Goal: Book appointment/travel/reservation

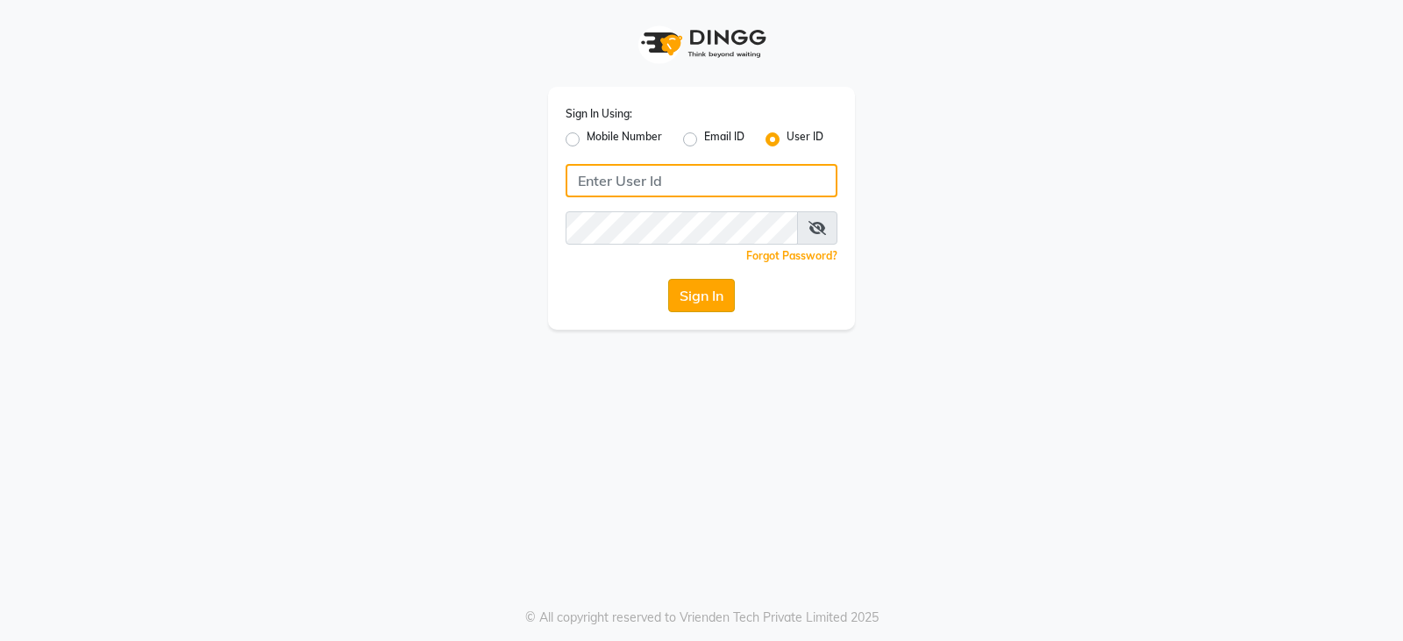
type input "e3902-01"
click at [684, 289] on button "Sign In" at bounding box center [701, 295] width 67 height 33
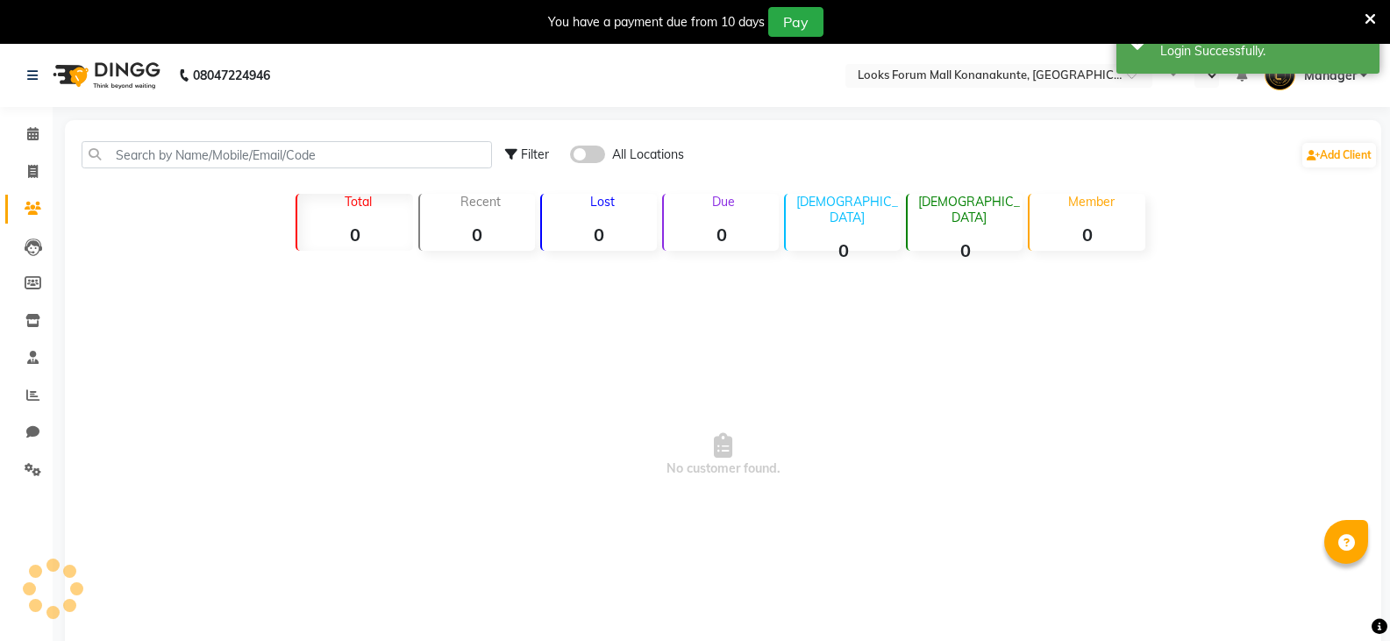
select select "en"
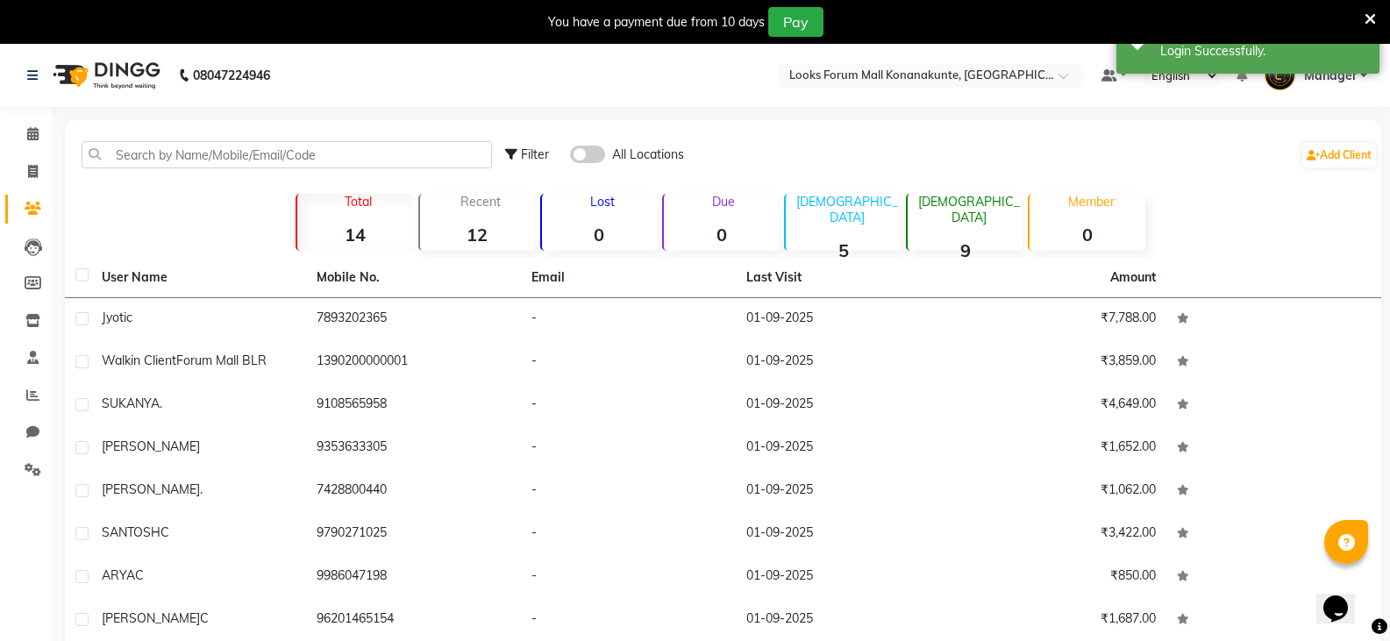
click at [1370, 17] on icon at bounding box center [1370, 19] width 11 height 16
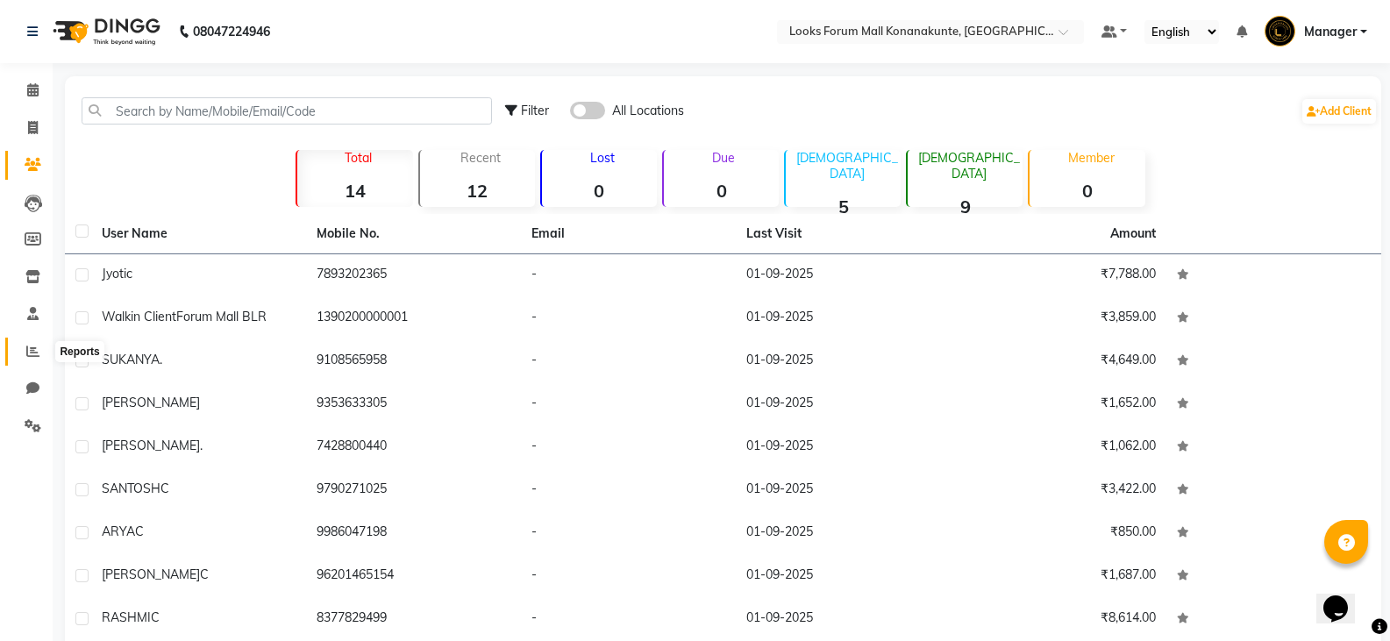
click at [31, 355] on icon at bounding box center [32, 351] width 13 height 13
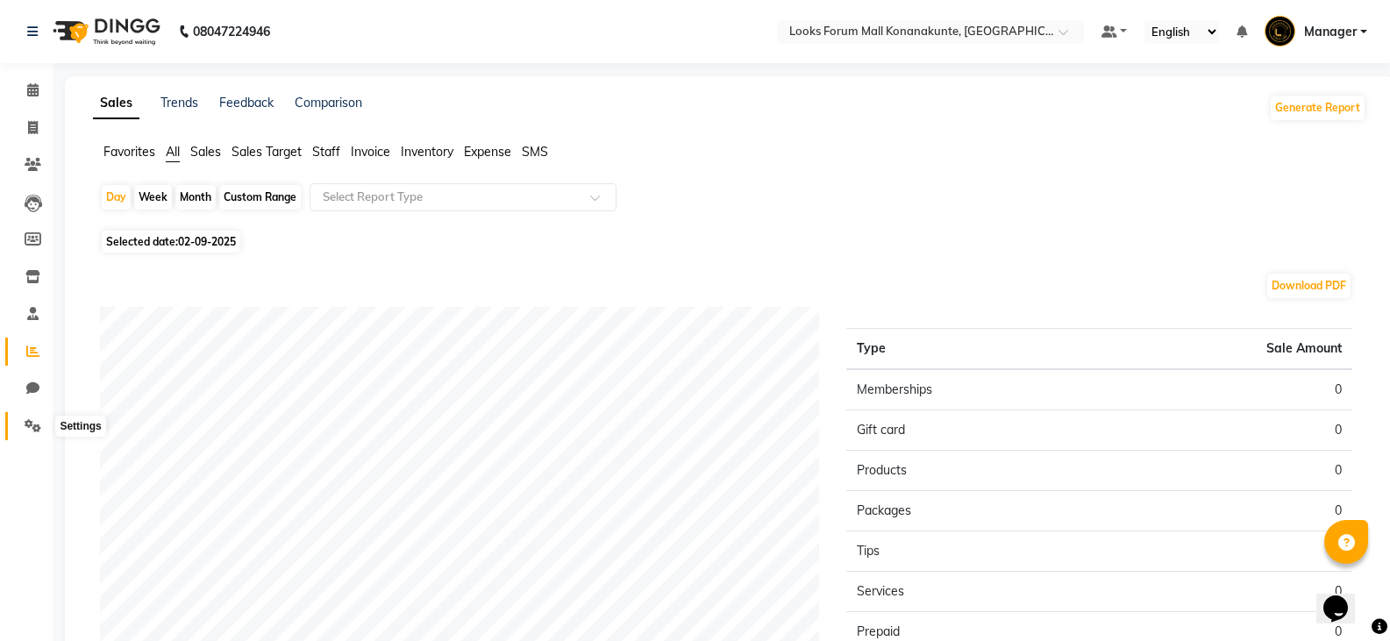
click at [34, 427] on icon at bounding box center [33, 425] width 17 height 13
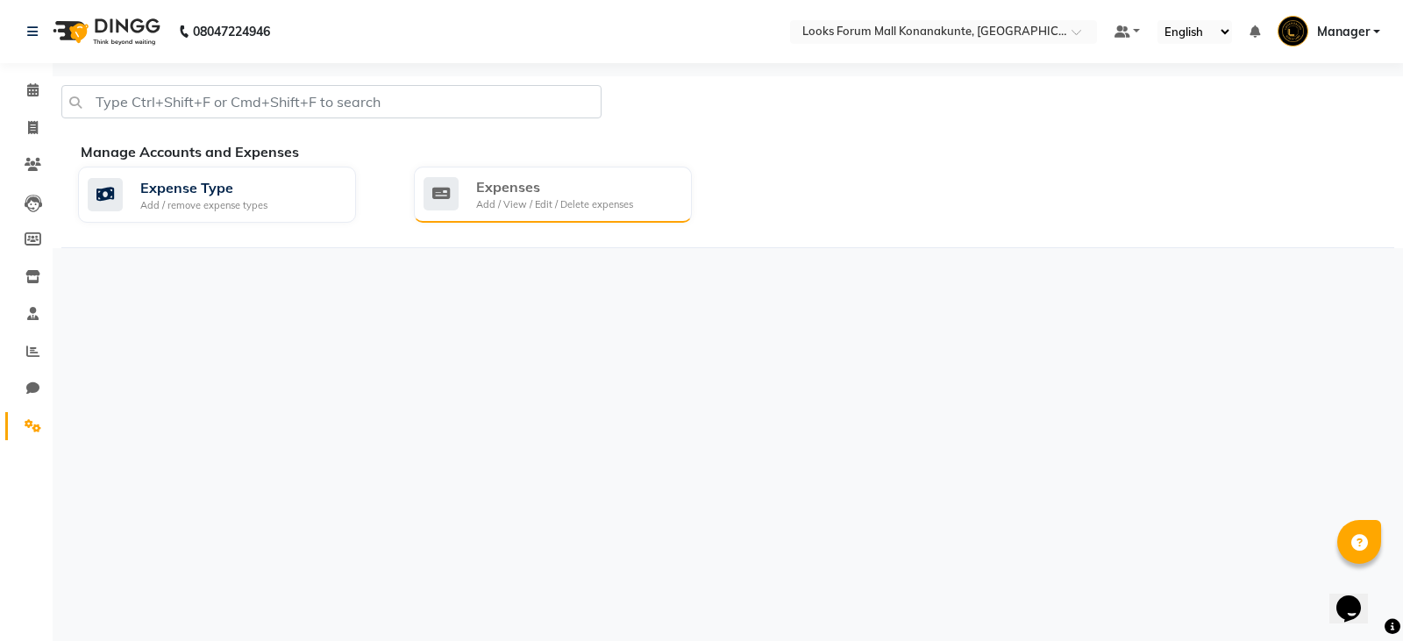
click at [546, 210] on div "Add / View / Edit / Delete expenses" at bounding box center [554, 204] width 157 height 15
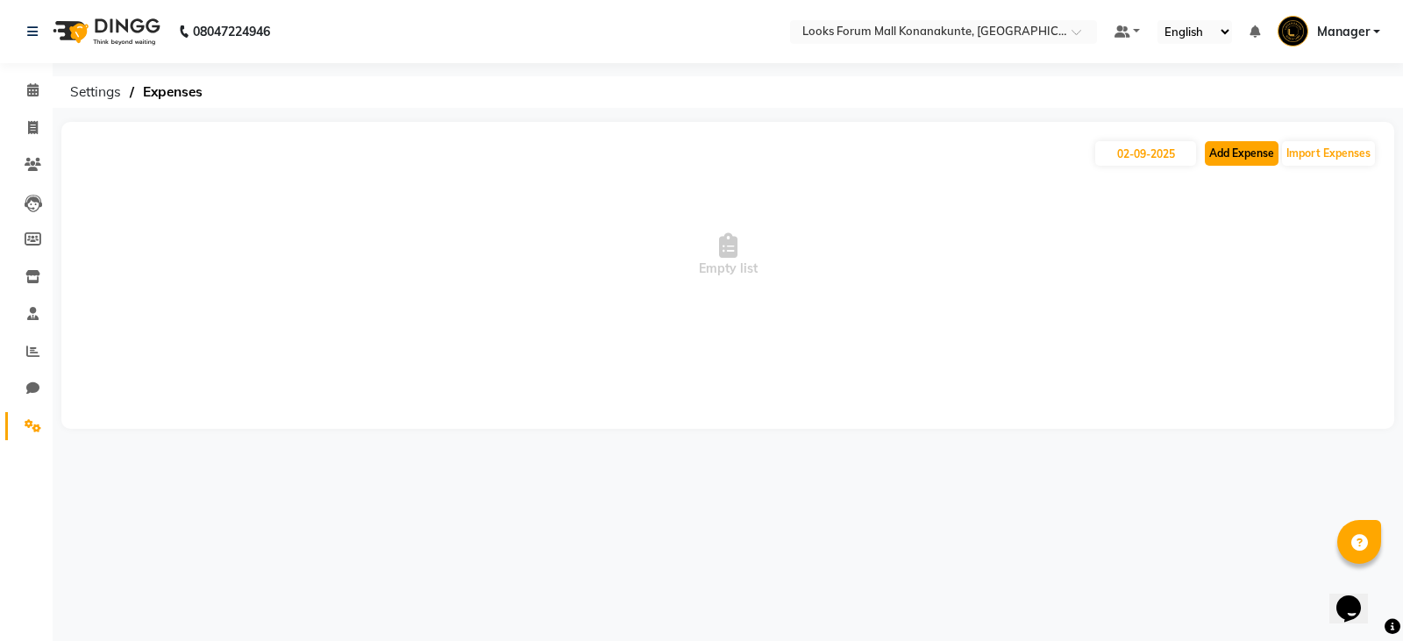
click at [1238, 156] on button "Add Expense" at bounding box center [1242, 153] width 74 height 25
select select "1"
select select "8119"
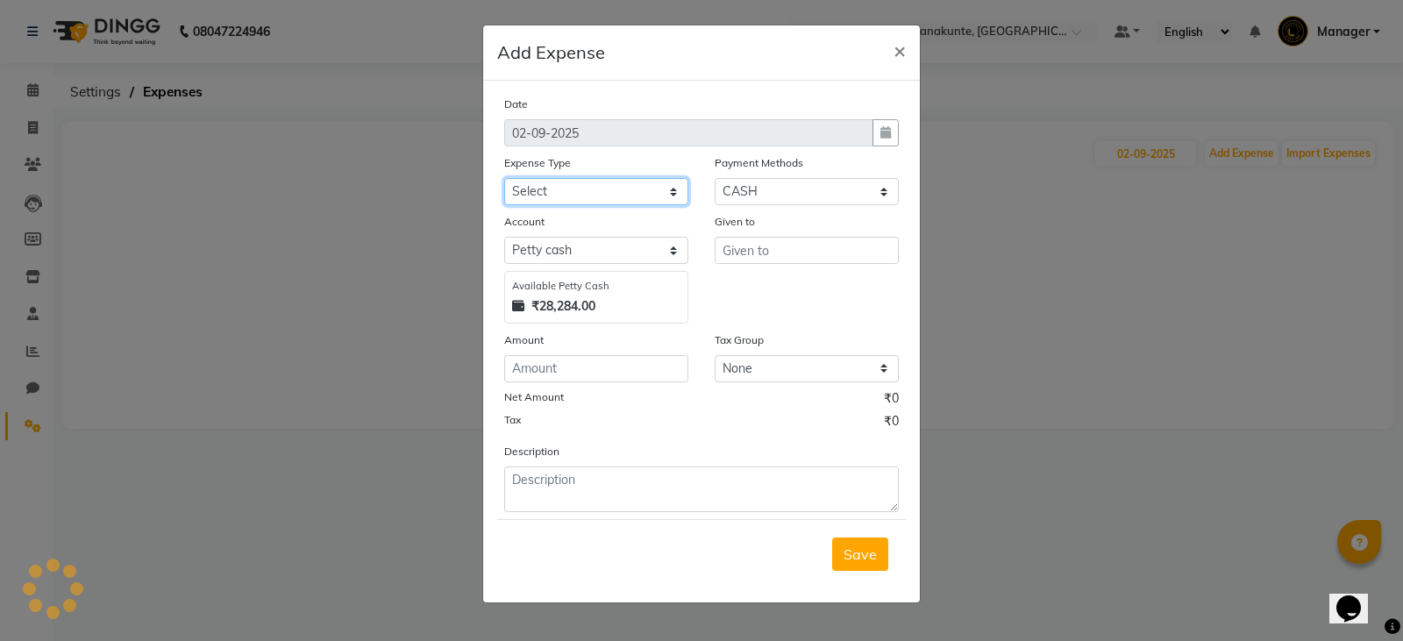
click at [627, 186] on select "Select Bank Deposit Blinkit Cash Handover CLIENT Client ordered food Client Ref…" at bounding box center [596, 191] width 184 height 27
select select "24281"
click at [504, 178] on select "Select Bank Deposit Blinkit Cash Handover CLIENT Client ordered food Client Ref…" at bounding box center [596, 191] width 184 height 27
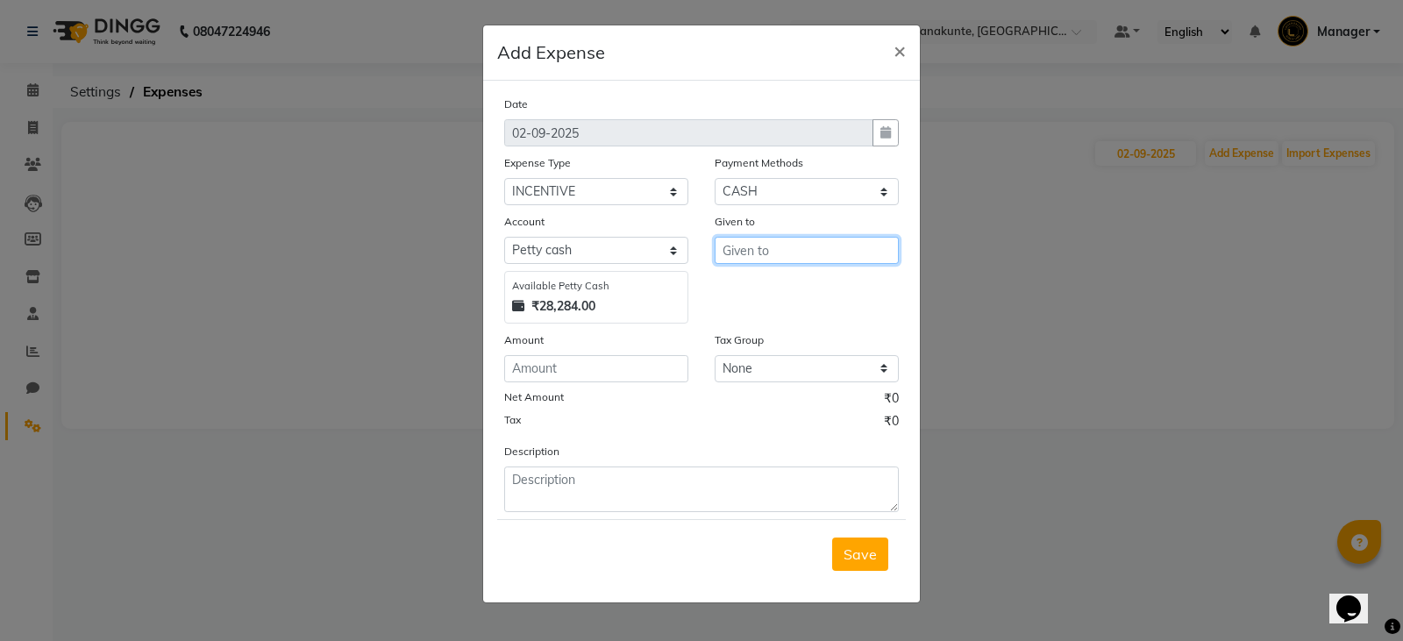
click at [767, 255] on input "text" at bounding box center [807, 250] width 184 height 27
click at [801, 282] on button "Shabi" at bounding box center [785, 288] width 139 height 28
type input "Shabi"
click at [616, 376] on input "number" at bounding box center [596, 368] width 184 height 27
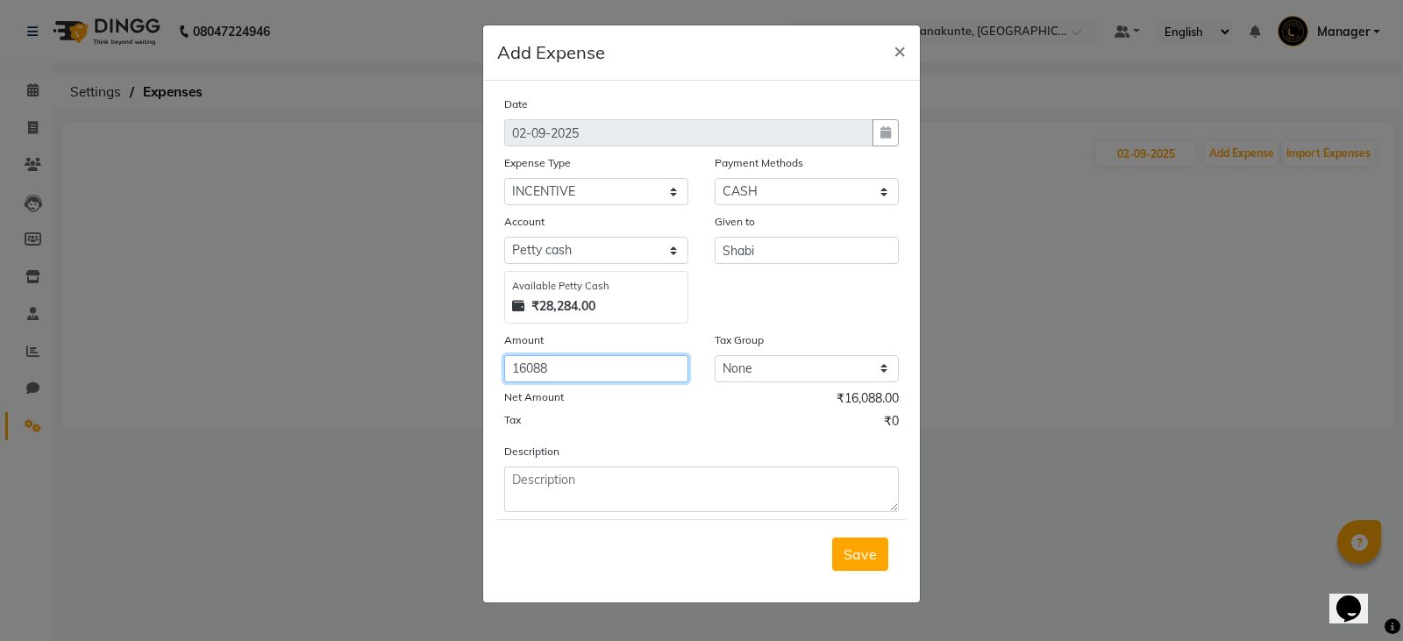
type input "16088"
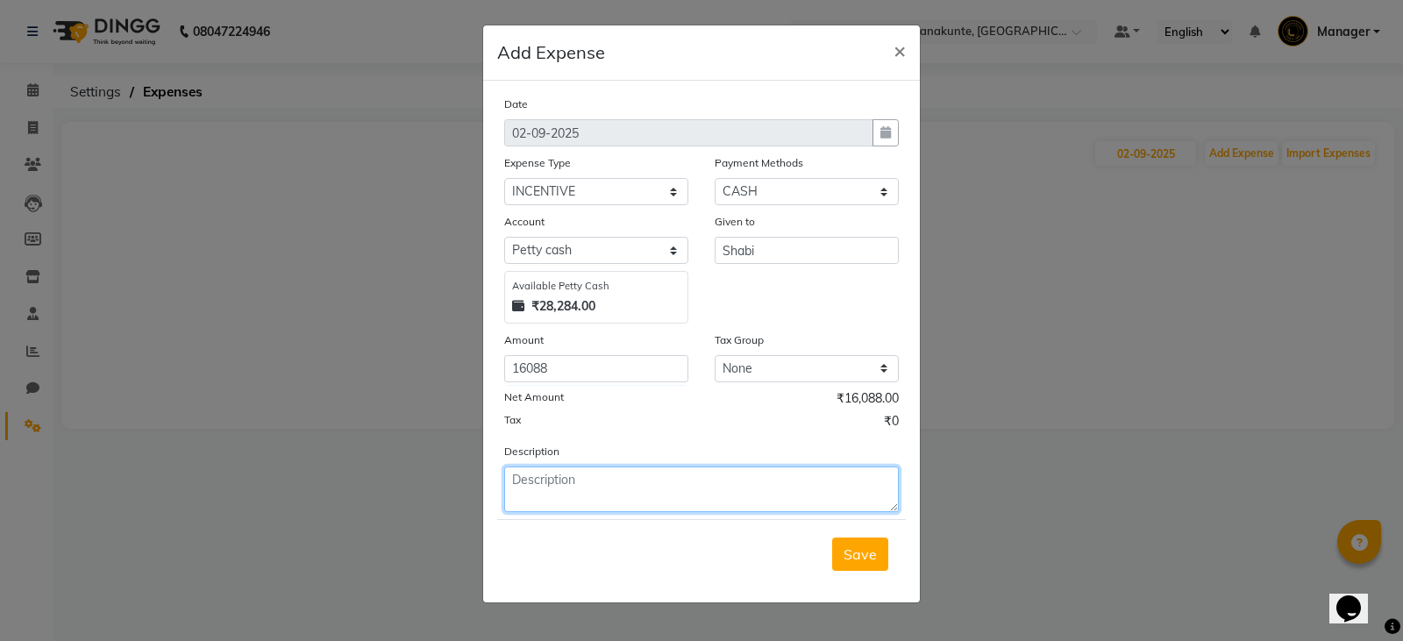
click at [617, 484] on textarea at bounding box center [701, 490] width 395 height 46
type textarea "INCENTIVE FOR THE MONTH OF AUGUST."
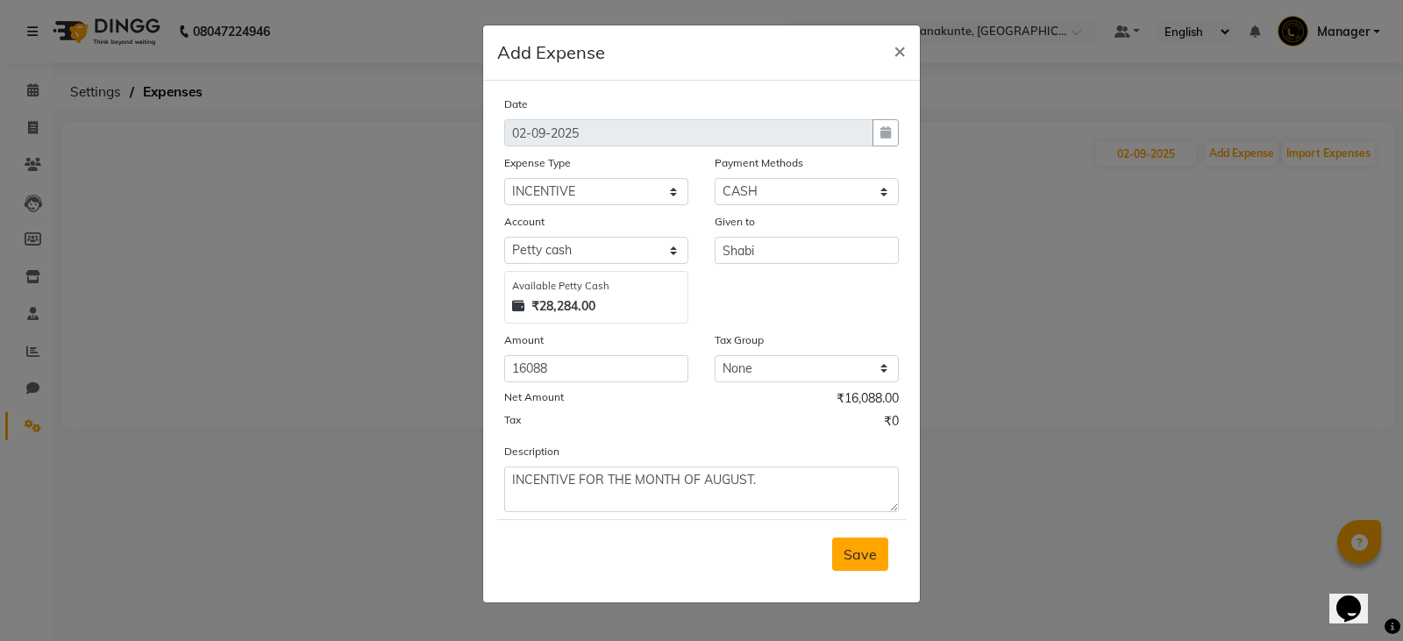
click at [854, 550] on span "Save" at bounding box center [860, 555] width 33 height 18
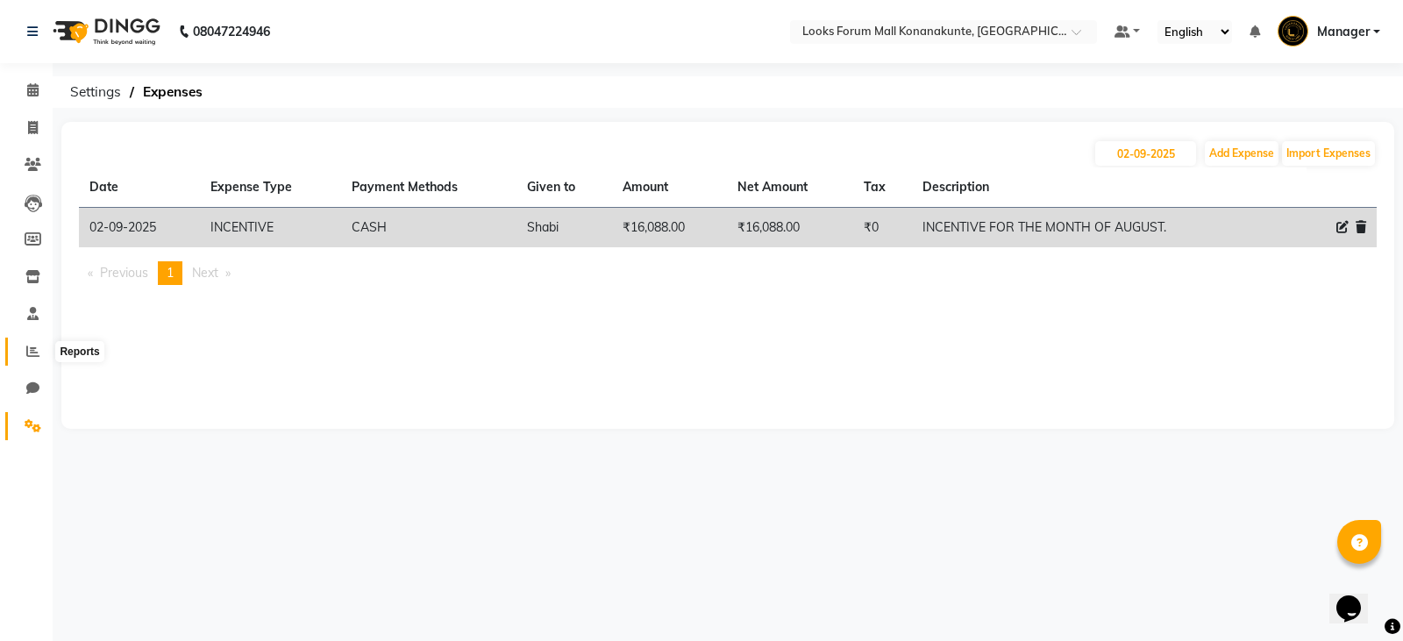
click at [31, 343] on span at bounding box center [33, 352] width 31 height 20
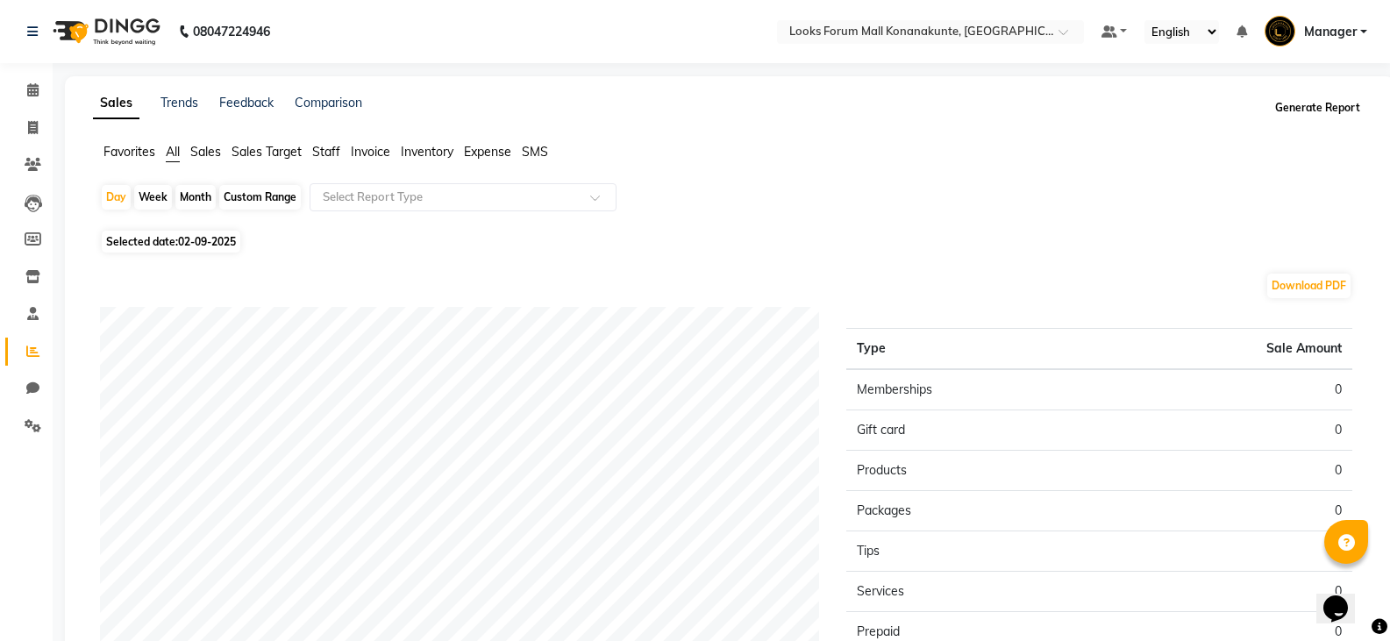
click at [1309, 114] on button "Generate Report" at bounding box center [1318, 108] width 94 height 25
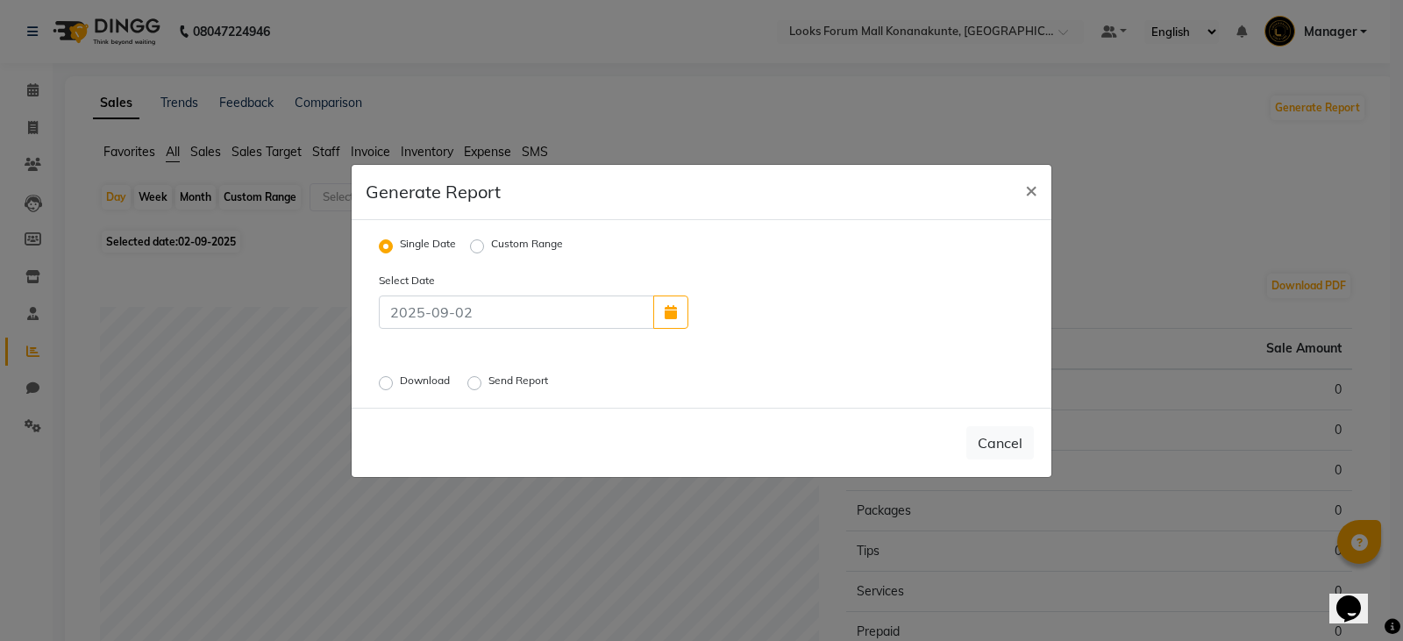
click at [400, 389] on label "Download" at bounding box center [426, 383] width 53 height 21
click at [388, 389] on input "Download" at bounding box center [388, 382] width 12 height 12
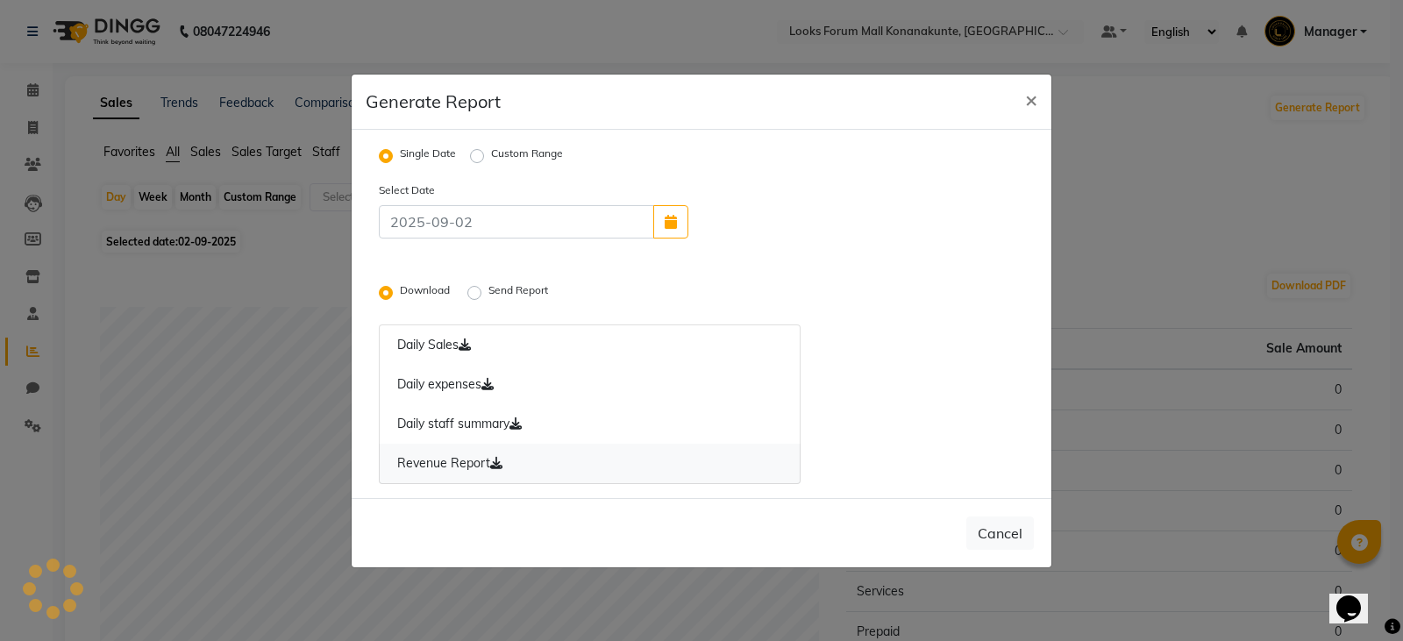
click at [446, 465] on link "Revenue Report" at bounding box center [590, 464] width 422 height 40
click at [1033, 100] on span "×" at bounding box center [1031, 99] width 12 height 26
radio input "false"
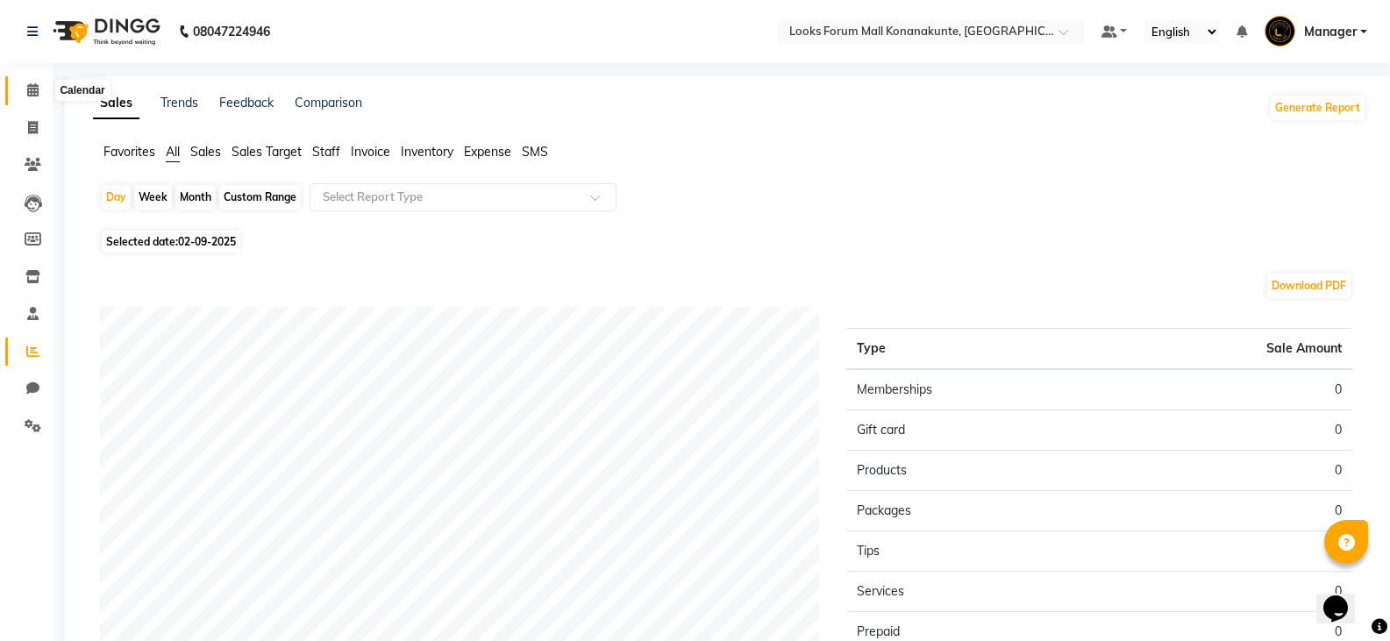
drag, startPoint x: 36, startPoint y: 96, endPoint x: 52, endPoint y: 125, distance: 32.2
click at [36, 96] on span at bounding box center [33, 91] width 31 height 20
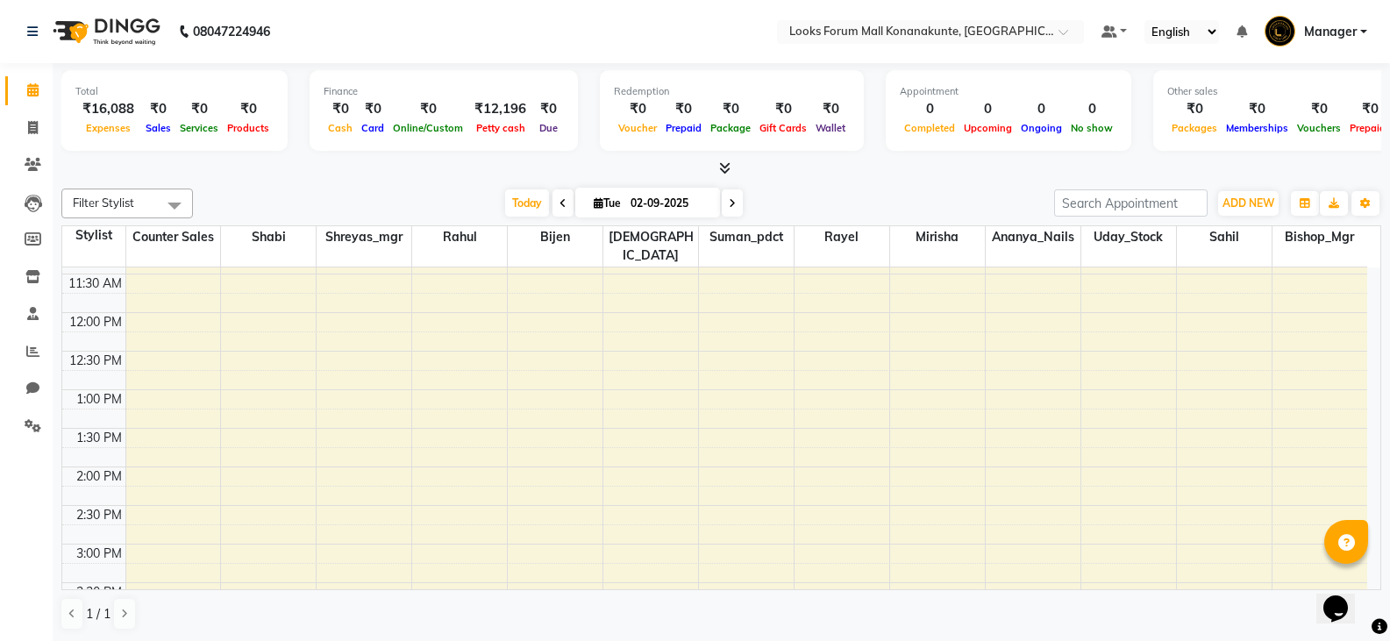
scroll to position [351, 0]
click at [274, 339] on div "8:00 AM 8:30 AM 9:00 AM 9:30 AM 10:00 AM 10:30 AM 11:00 AM 11:30 AM 12:00 PM 12…" at bounding box center [714, 418] width 1305 height 1002
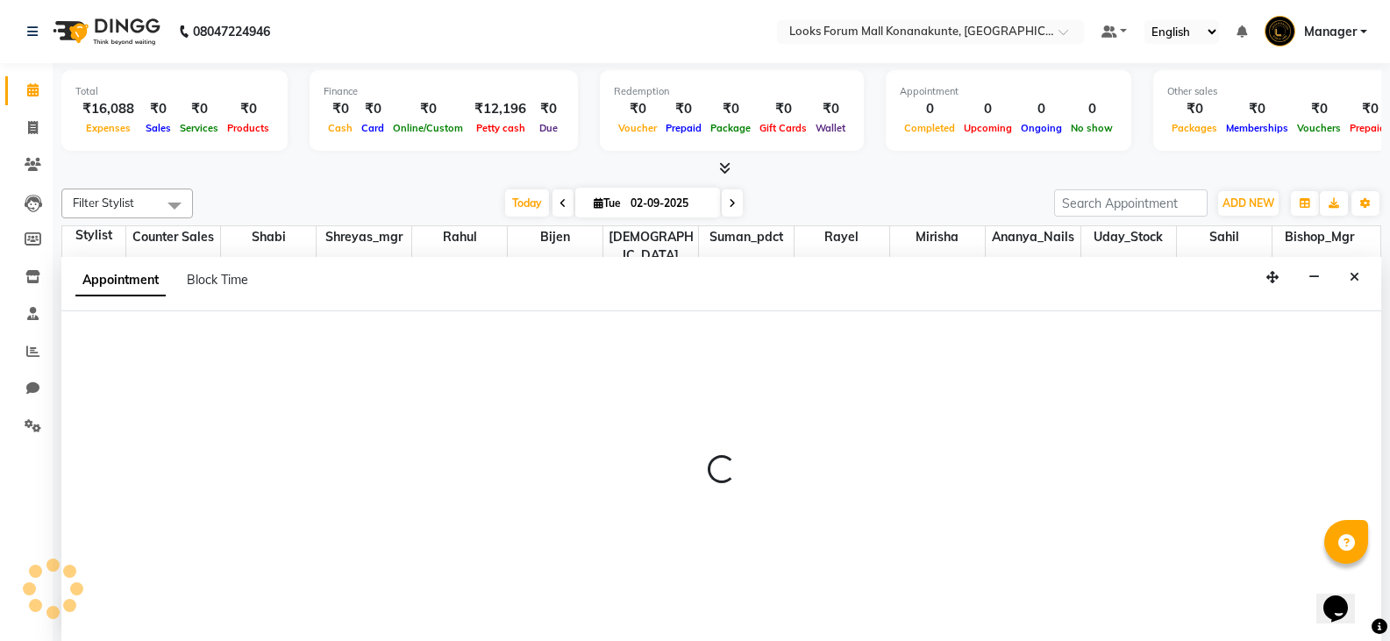
click at [274, 339] on div at bounding box center [721, 476] width 1320 height 331
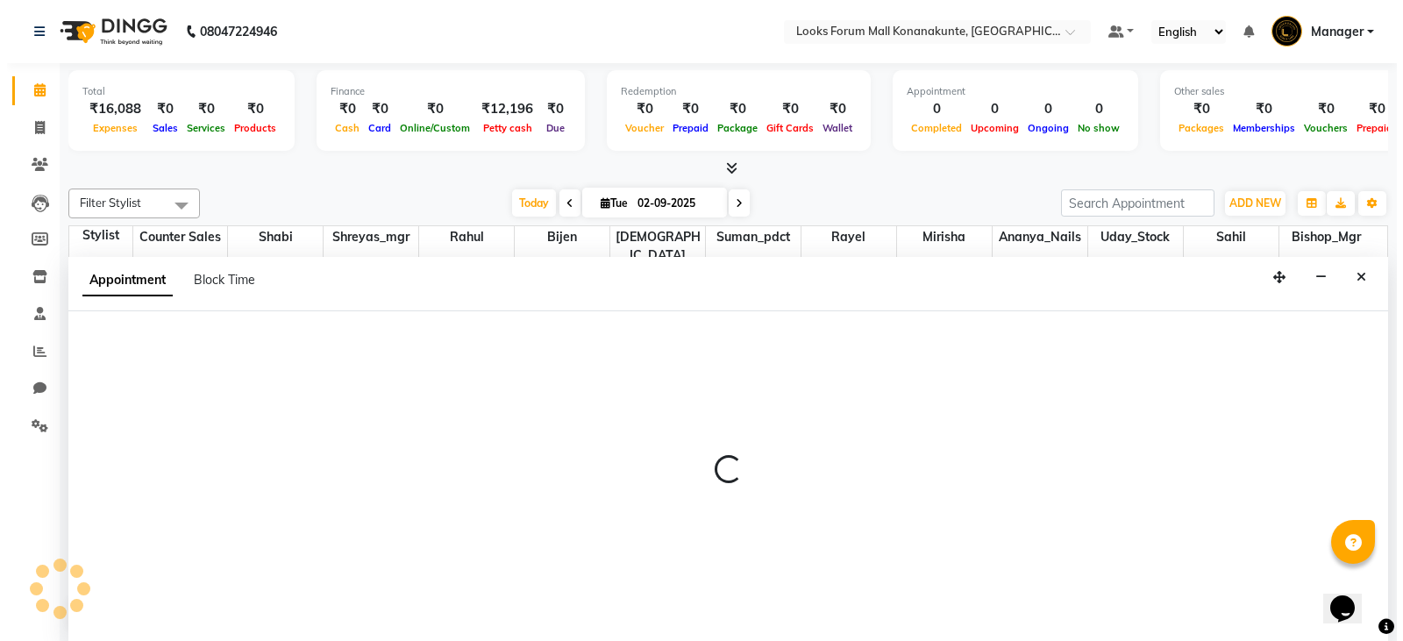
scroll to position [1, 0]
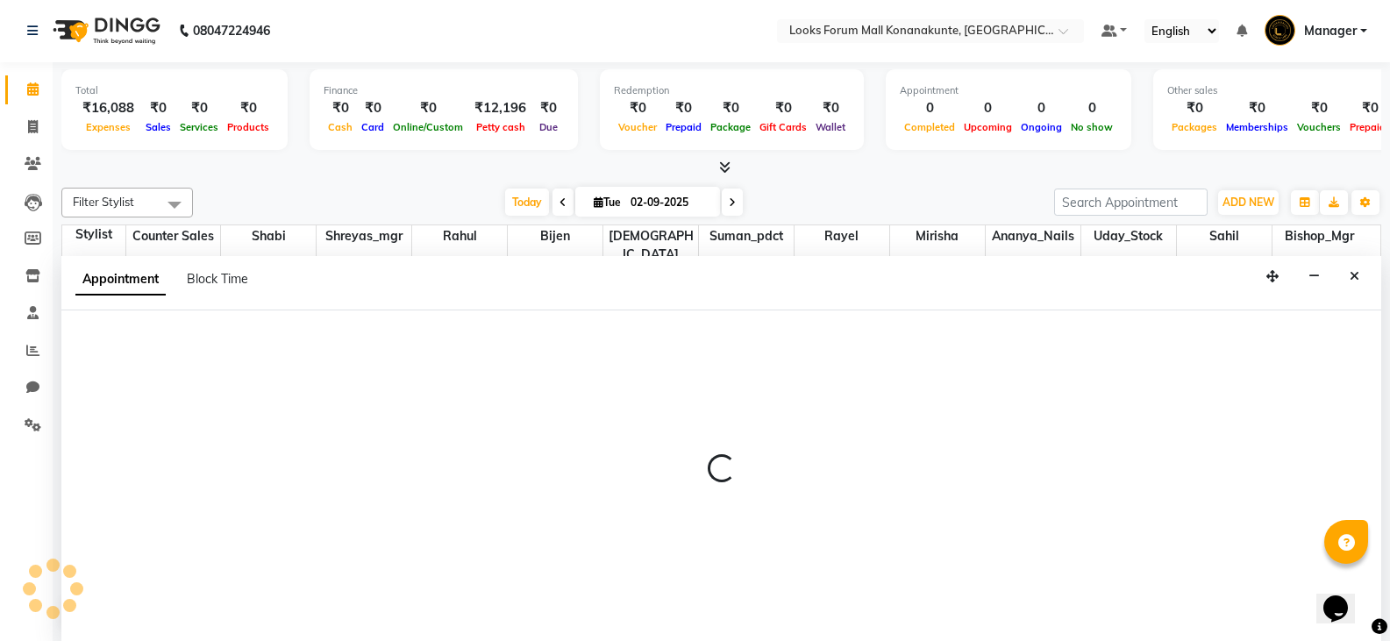
select select "90388"
select select "810"
select select "tentative"
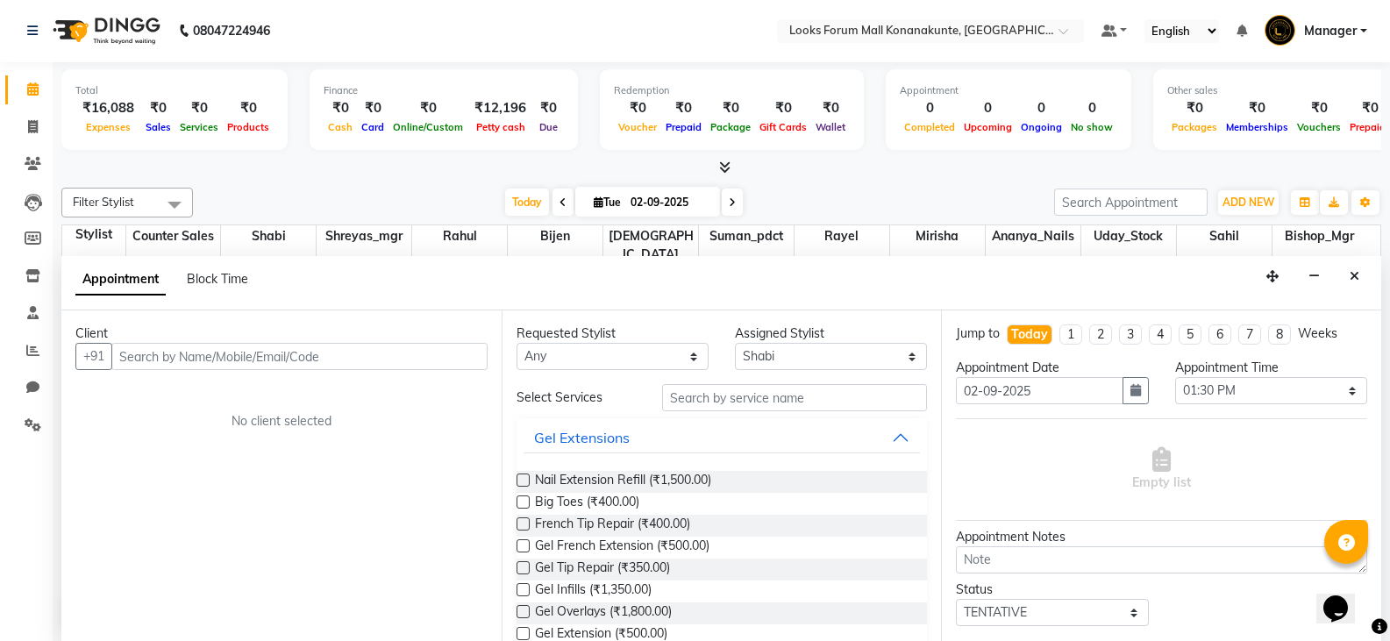
click at [351, 359] on input "text" at bounding box center [299, 356] width 376 height 27
type input "8050062323"
click at [434, 358] on span "Add Client" at bounding box center [451, 356] width 59 height 16
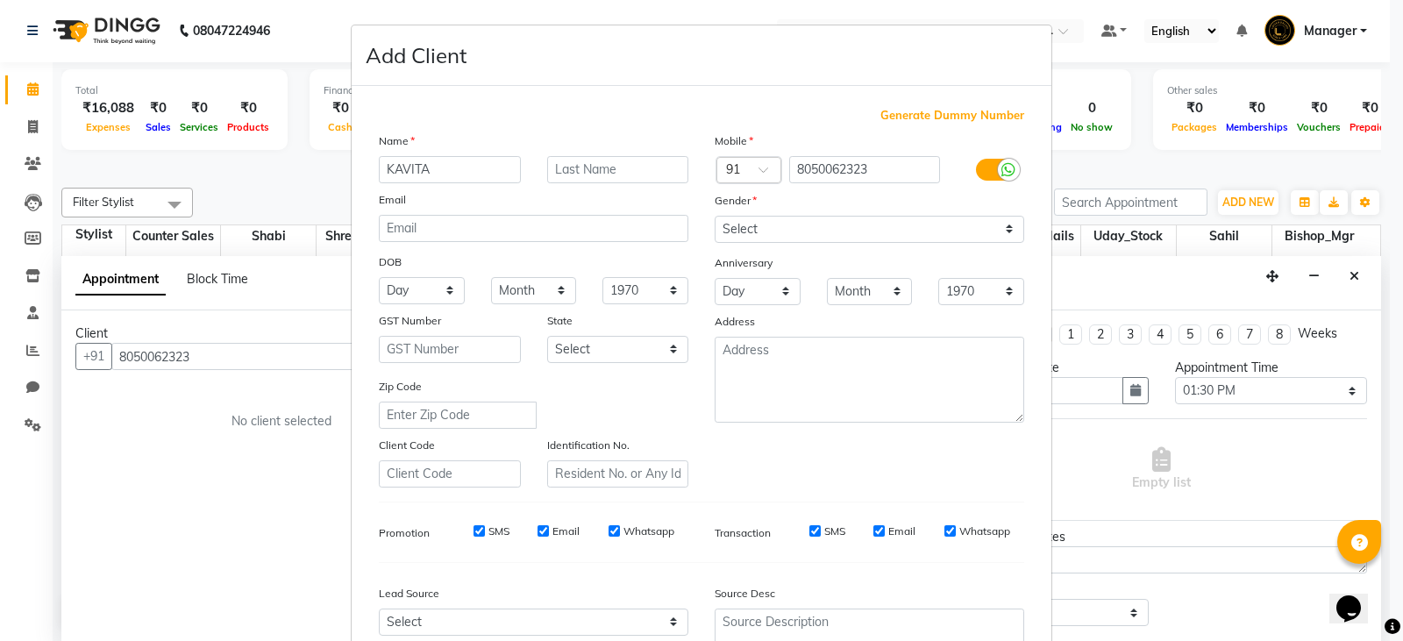
type input "KAVITA"
type input "C"
click at [824, 232] on select "Select [DEMOGRAPHIC_DATA] [DEMOGRAPHIC_DATA] Other Prefer Not To Say" at bounding box center [870, 229] width 310 height 27
select select "[DEMOGRAPHIC_DATA]"
click at [715, 216] on select "Select [DEMOGRAPHIC_DATA] [DEMOGRAPHIC_DATA] Other Prefer Not To Say" at bounding box center [870, 229] width 310 height 27
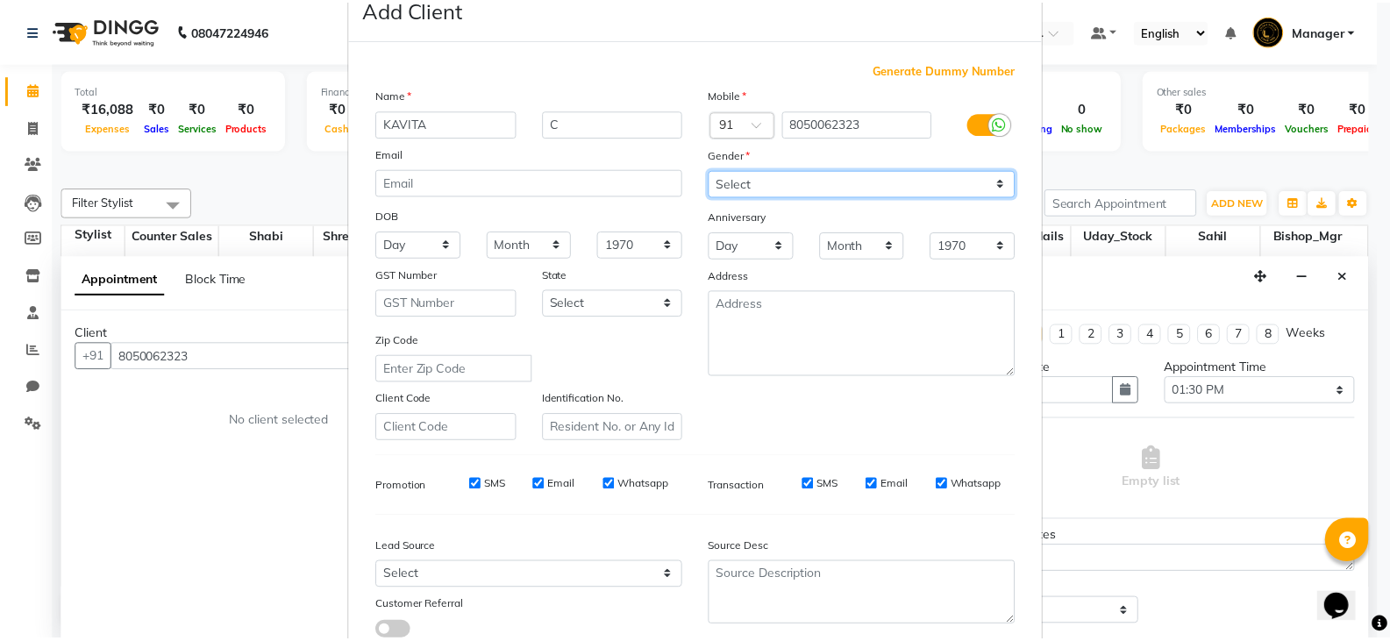
scroll to position [168, 0]
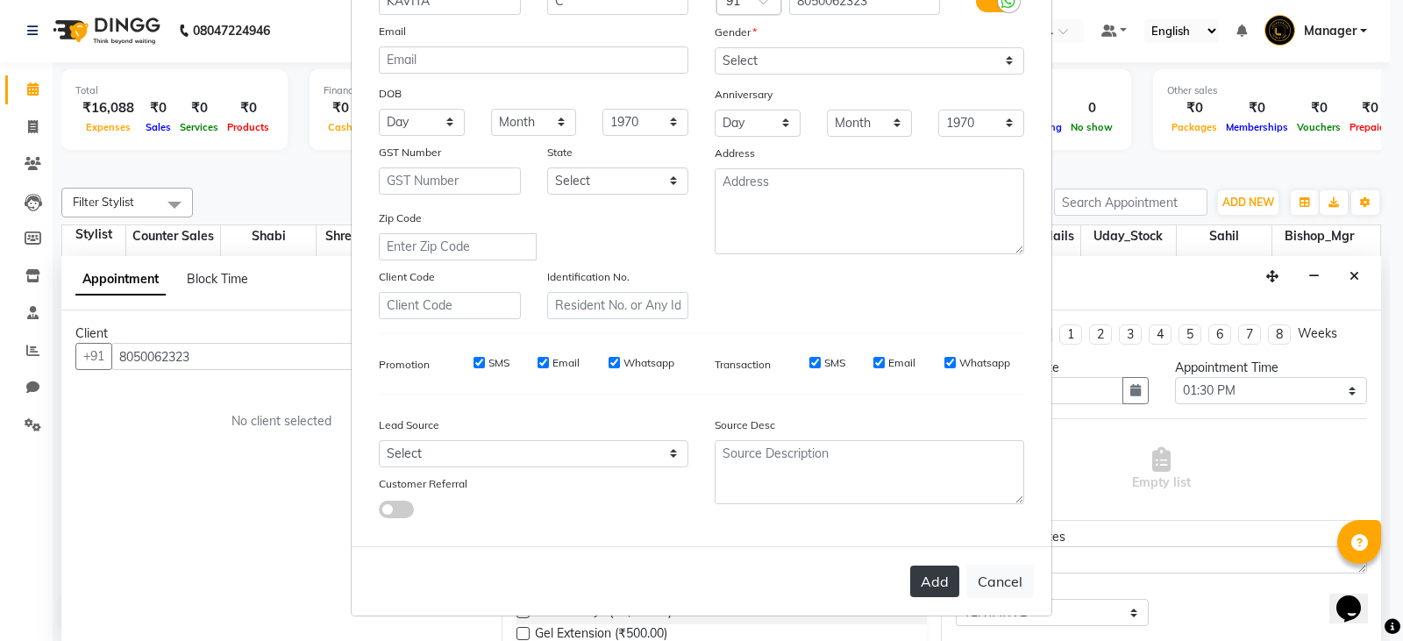
click at [916, 583] on button "Add" at bounding box center [934, 582] width 49 height 32
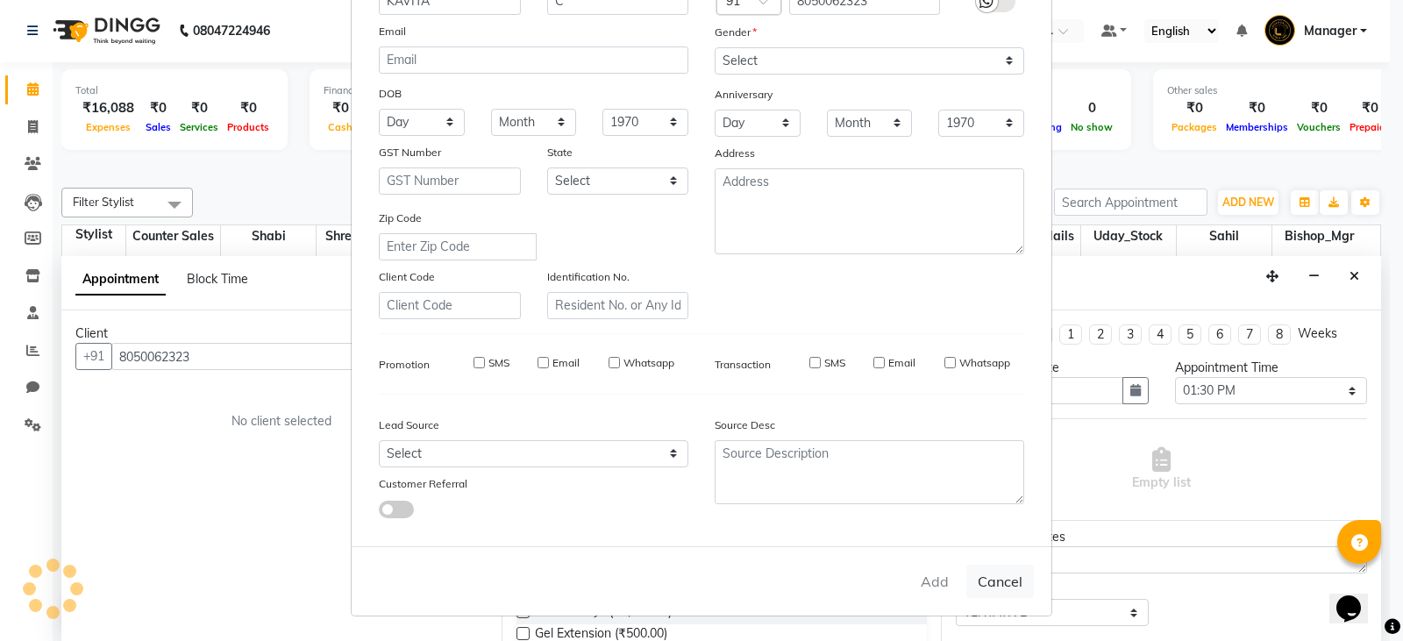
select select
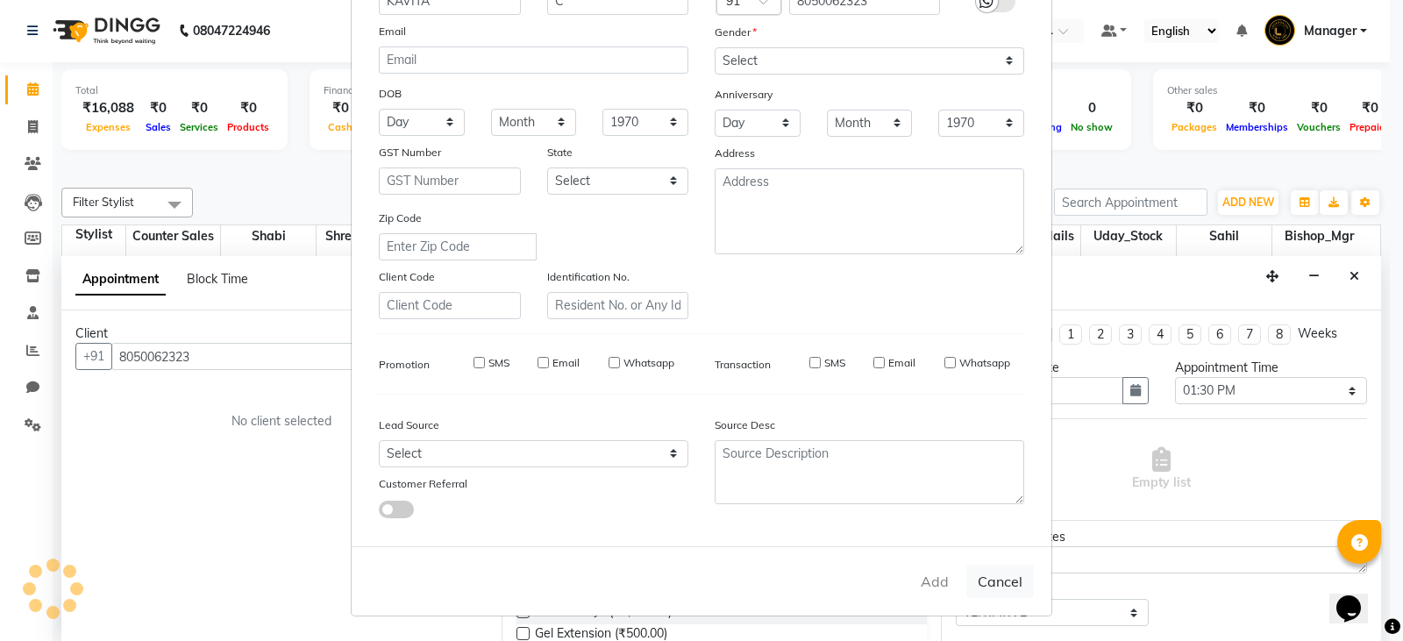
select select
checkbox input "false"
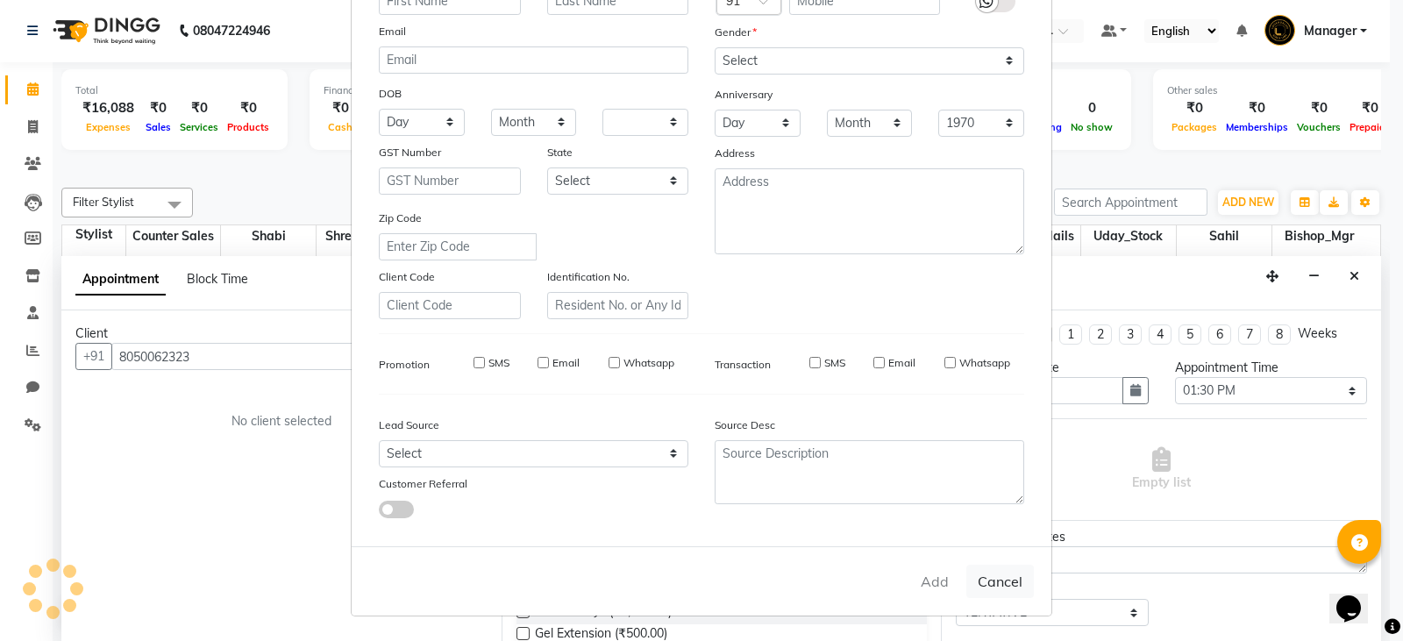
checkbox input "false"
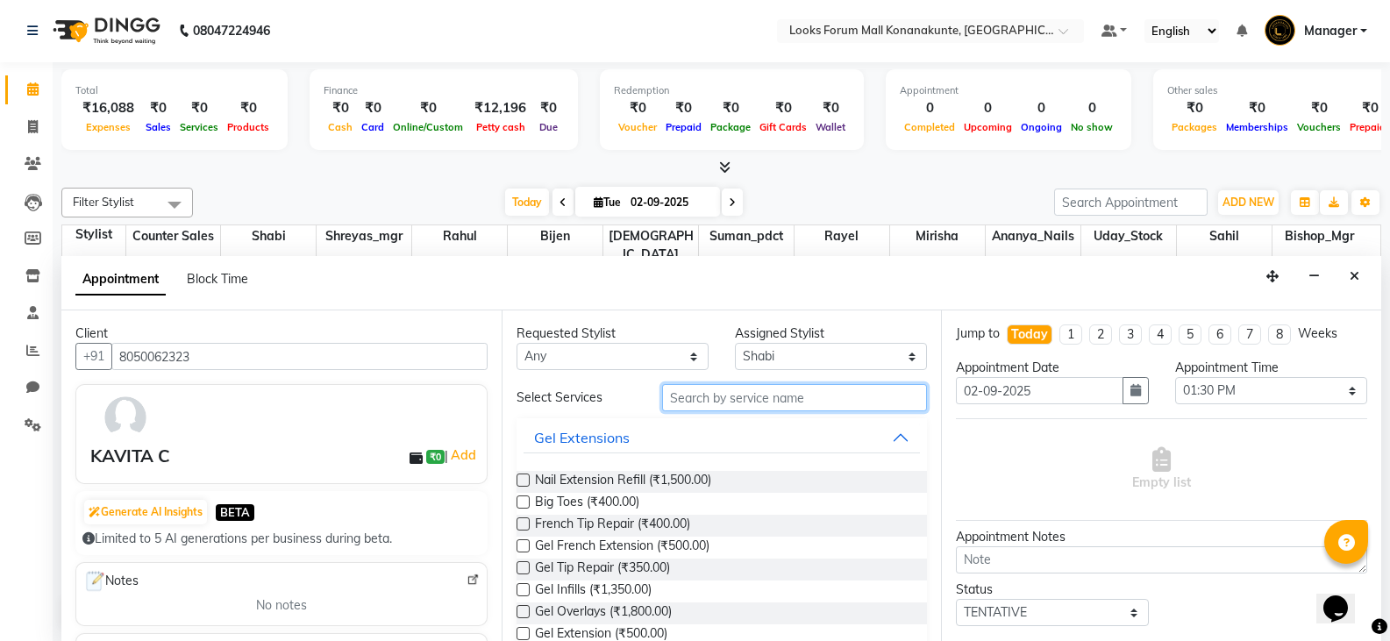
click at [744, 403] on input "text" at bounding box center [794, 397] width 265 height 27
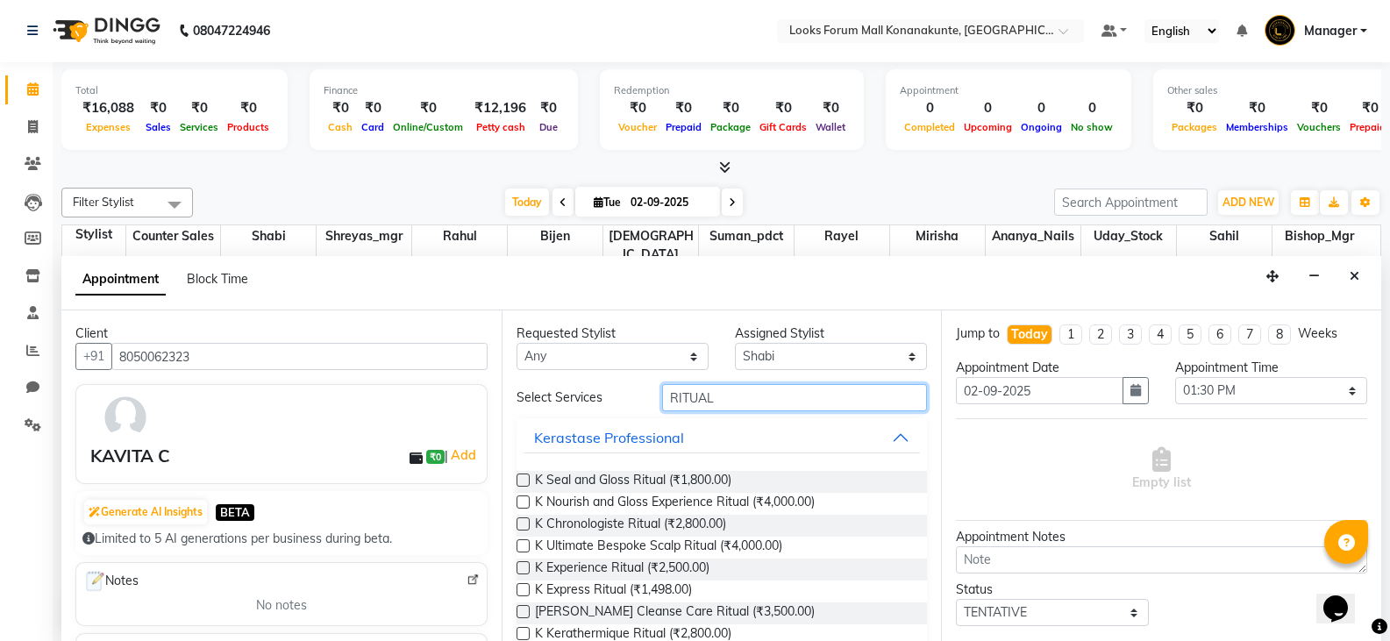
type input "RITUAL"
click at [520, 503] on label at bounding box center [523, 502] width 13 height 13
click at [520, 503] on input "checkbox" at bounding box center [522, 503] width 11 height 11
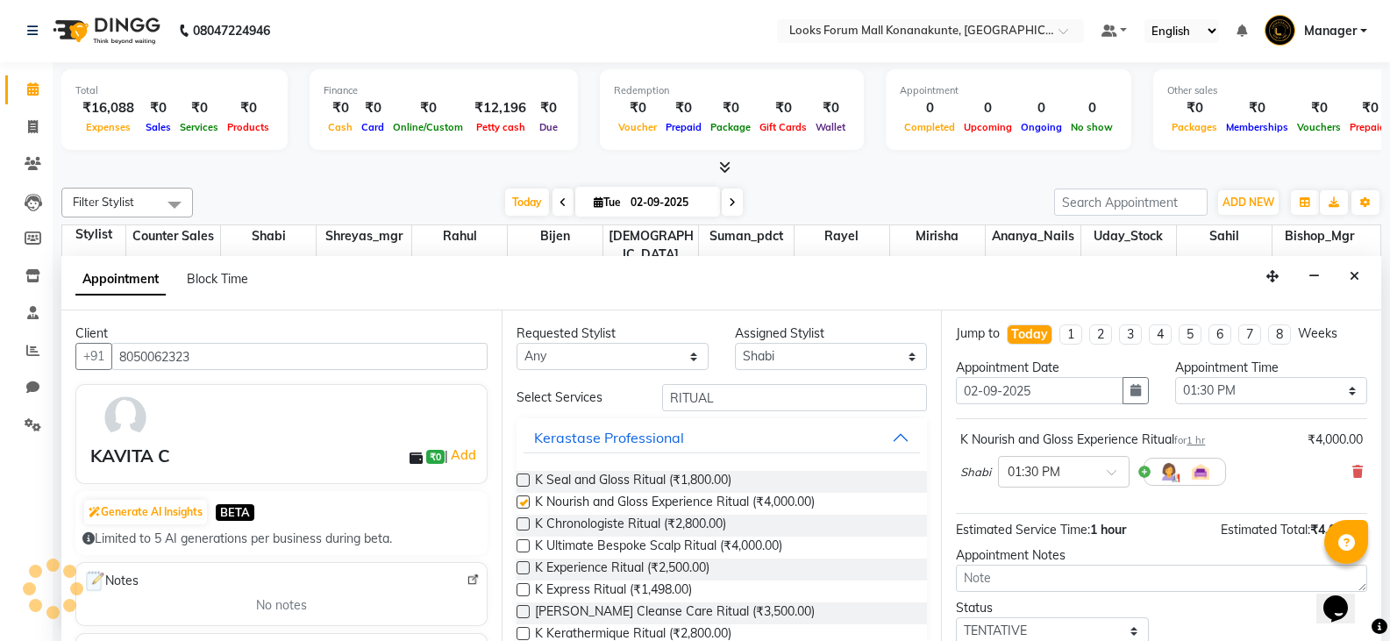
checkbox input "false"
click at [1068, 475] on input "text" at bounding box center [1046, 470] width 77 height 18
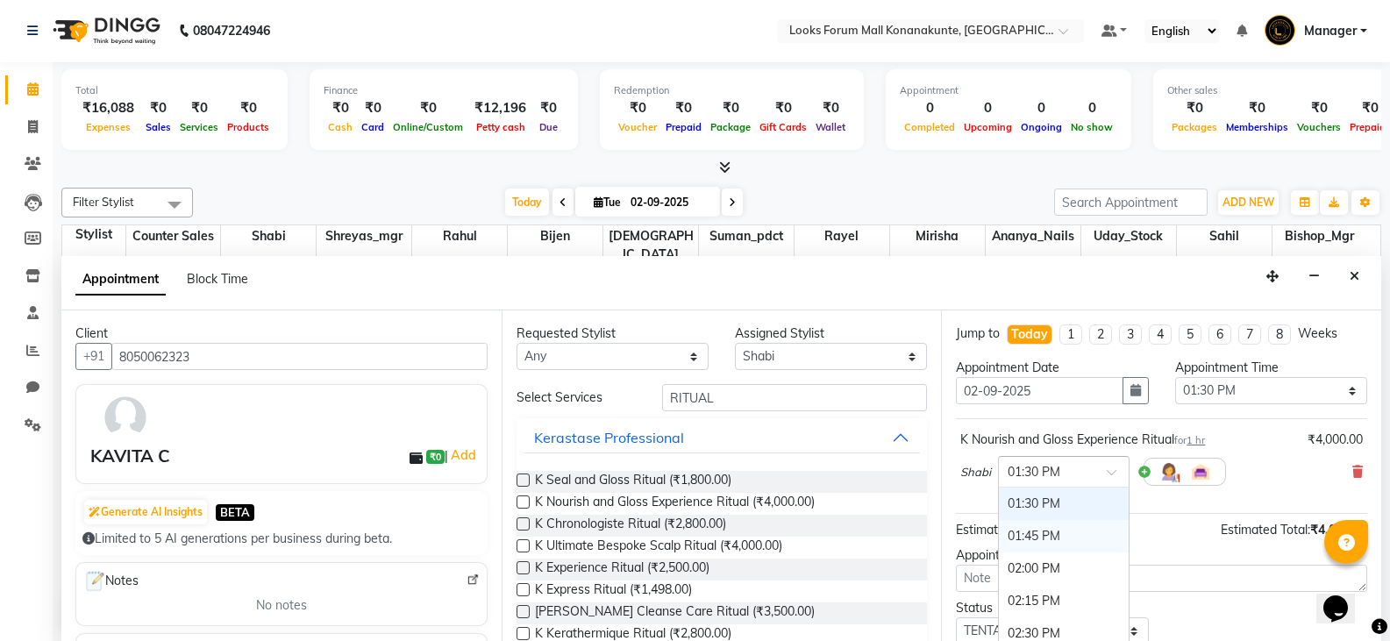
click at [1051, 537] on div "01:45 PM" at bounding box center [1064, 536] width 130 height 32
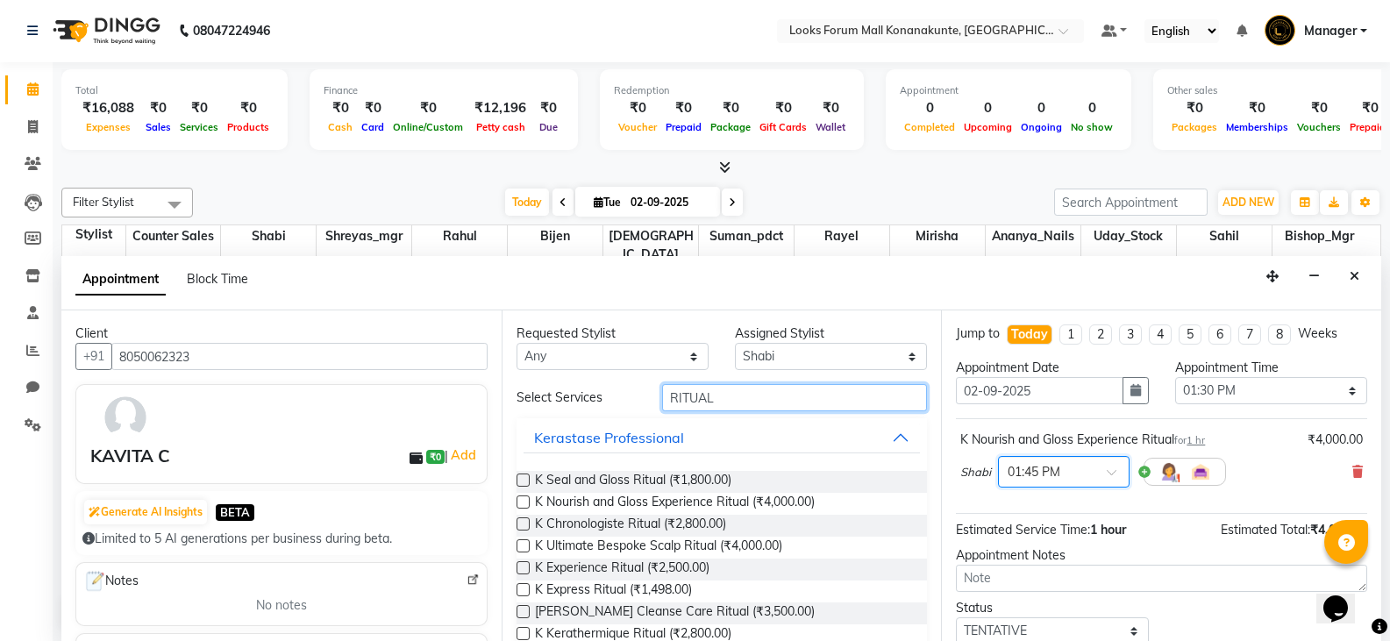
click at [728, 399] on input "RITUAL" at bounding box center [794, 397] width 265 height 27
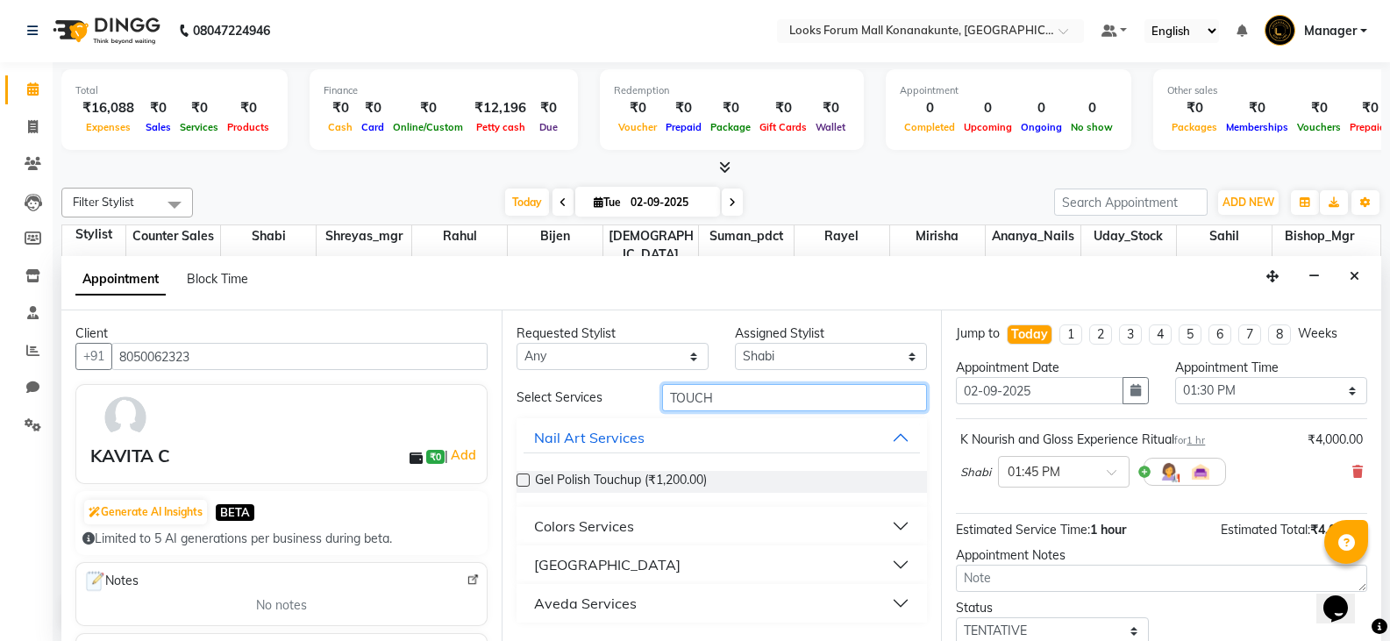
scroll to position [0, 0]
click at [750, 397] on input "TOUCH" at bounding box center [794, 398] width 265 height 27
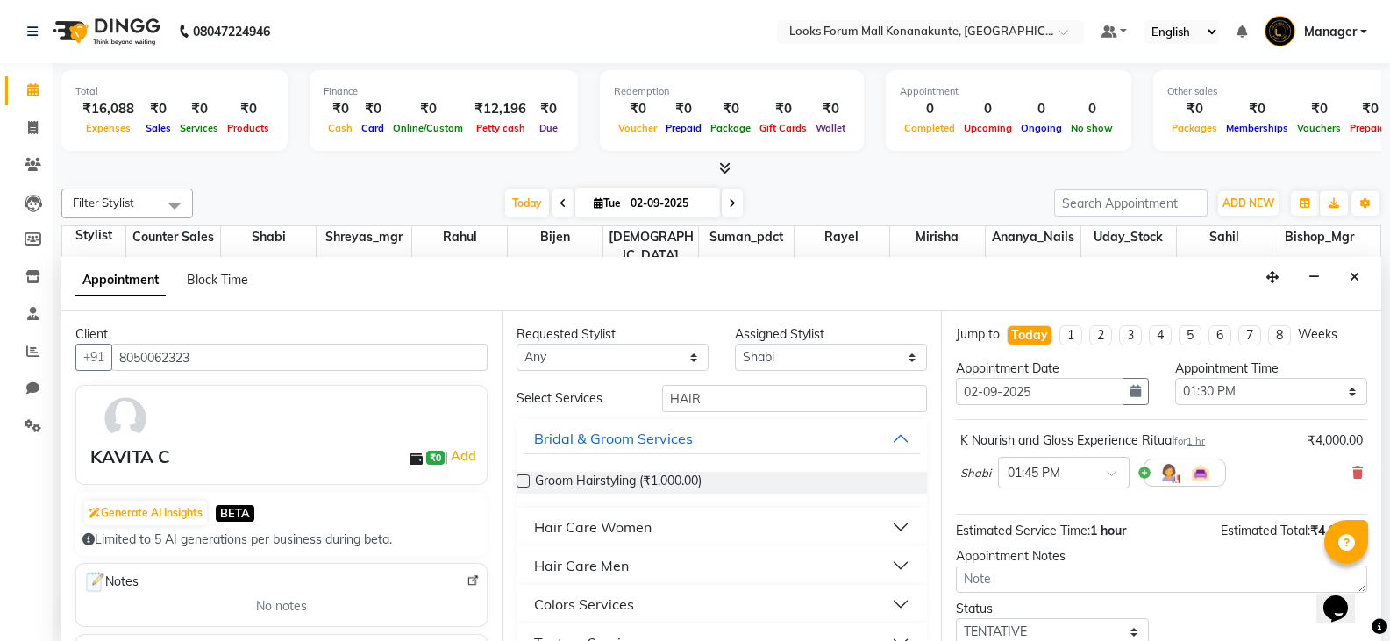
click at [703, 524] on button "Hair Care Women" at bounding box center [722, 527] width 397 height 32
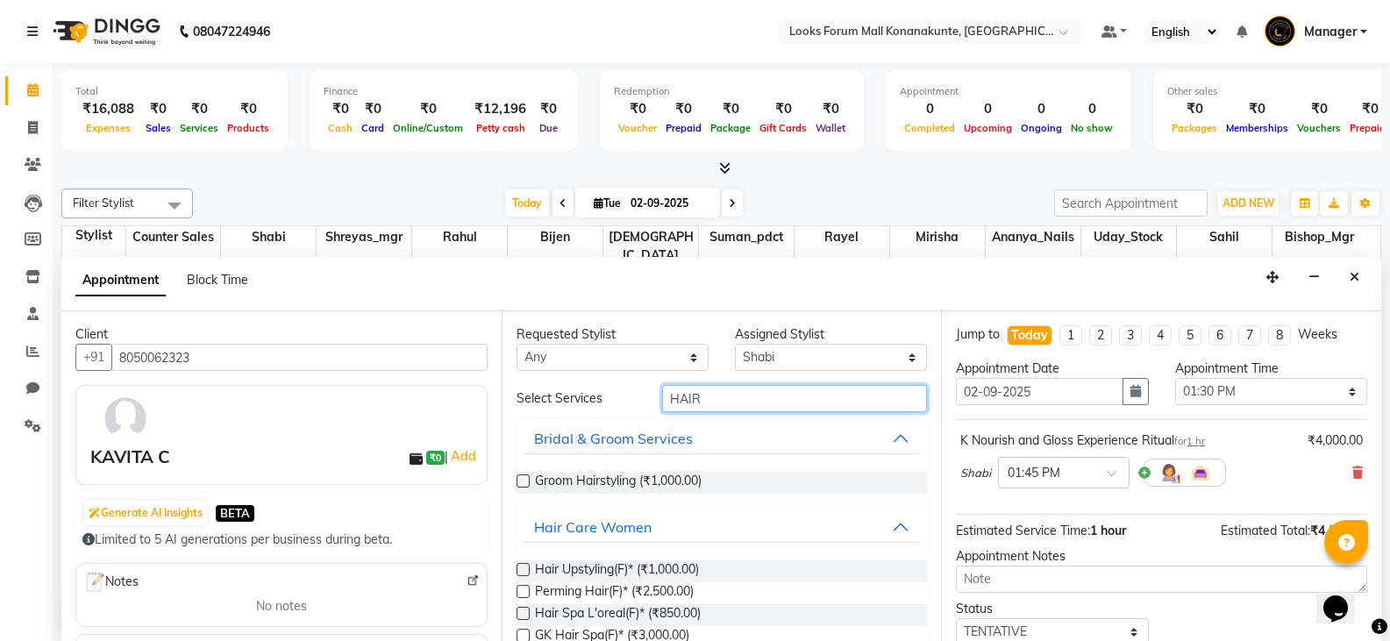
click at [744, 403] on input "HAIR" at bounding box center [794, 398] width 265 height 27
click at [704, 397] on input "HAIR" at bounding box center [794, 398] width 265 height 27
drag, startPoint x: 696, startPoint y: 399, endPoint x: 661, endPoint y: 403, distance: 35.3
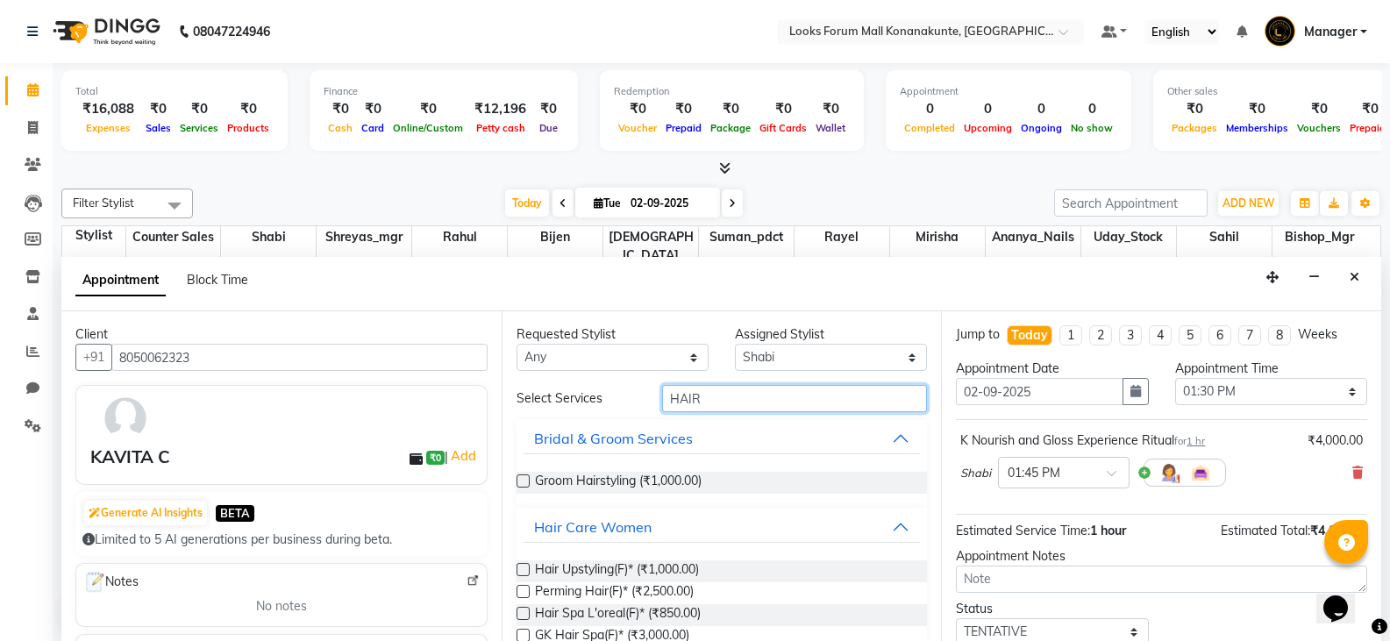
click at [662, 403] on input "HAIR" at bounding box center [794, 398] width 265 height 27
type input "TOUCH UP"
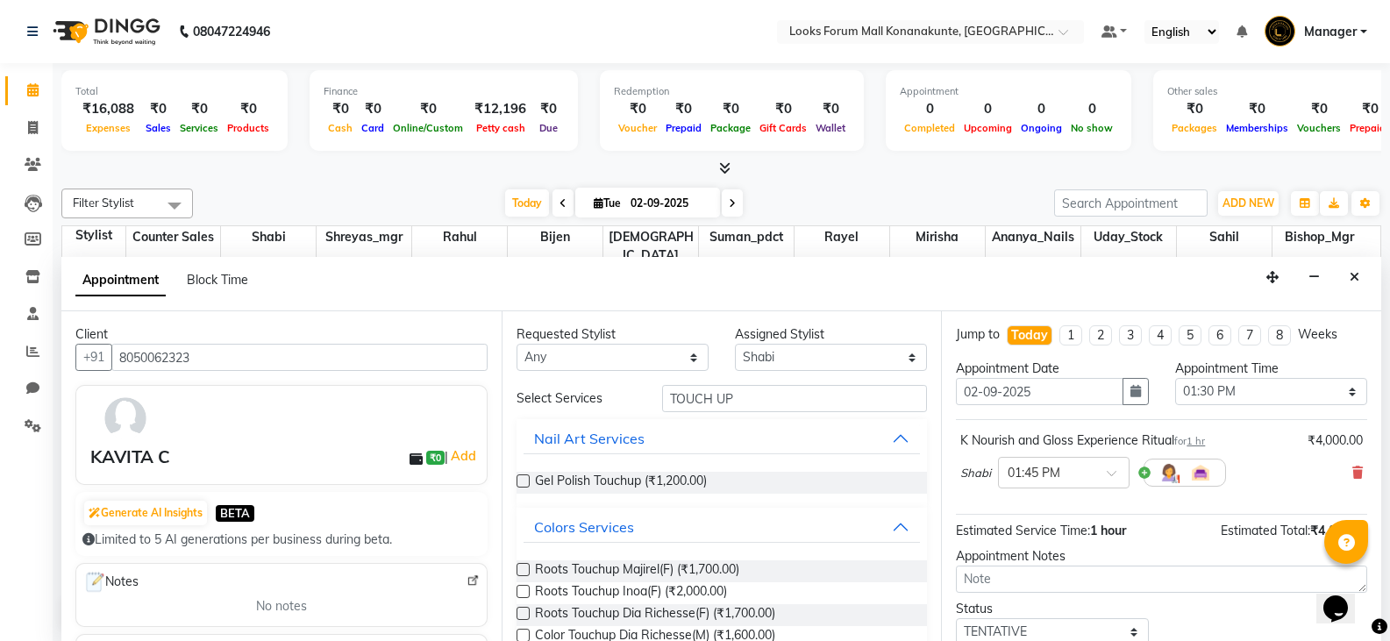
click at [525, 590] on label at bounding box center [523, 591] width 13 height 13
click at [525, 590] on input "checkbox" at bounding box center [522, 593] width 11 height 11
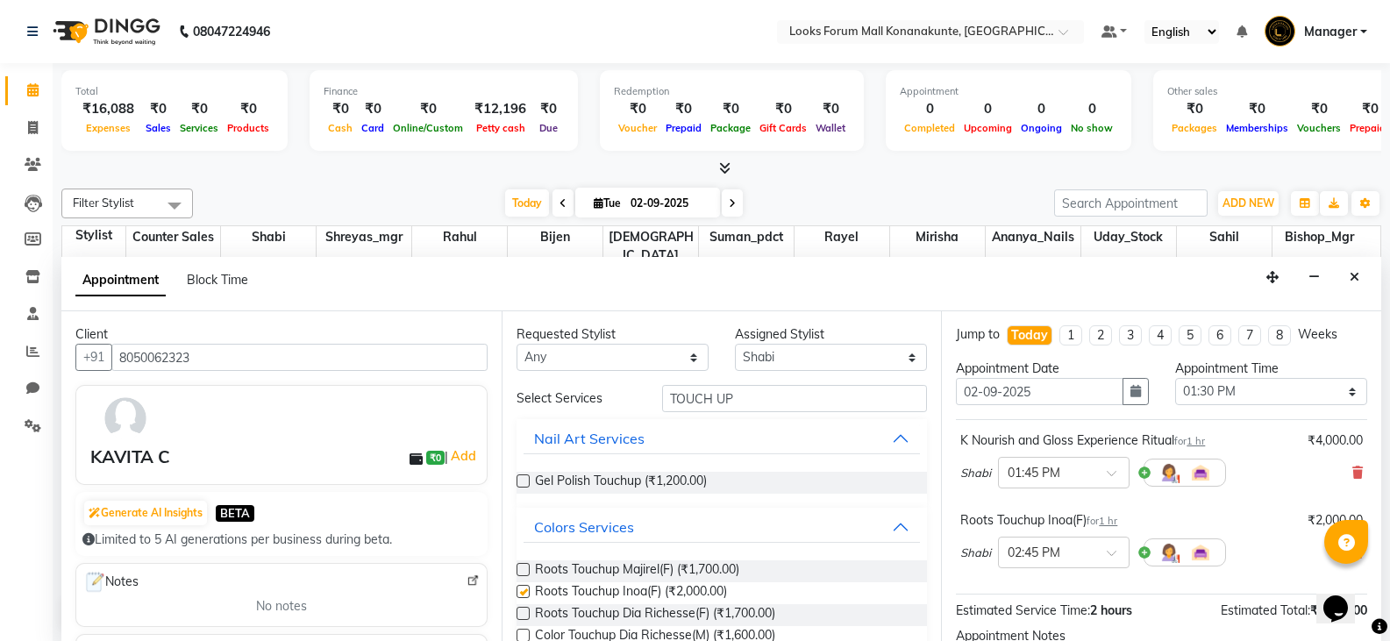
checkbox input "false"
click at [1022, 555] on input "text" at bounding box center [1046, 551] width 77 height 18
click at [1043, 622] on div "01:45 PM" at bounding box center [1064, 630] width 130 height 32
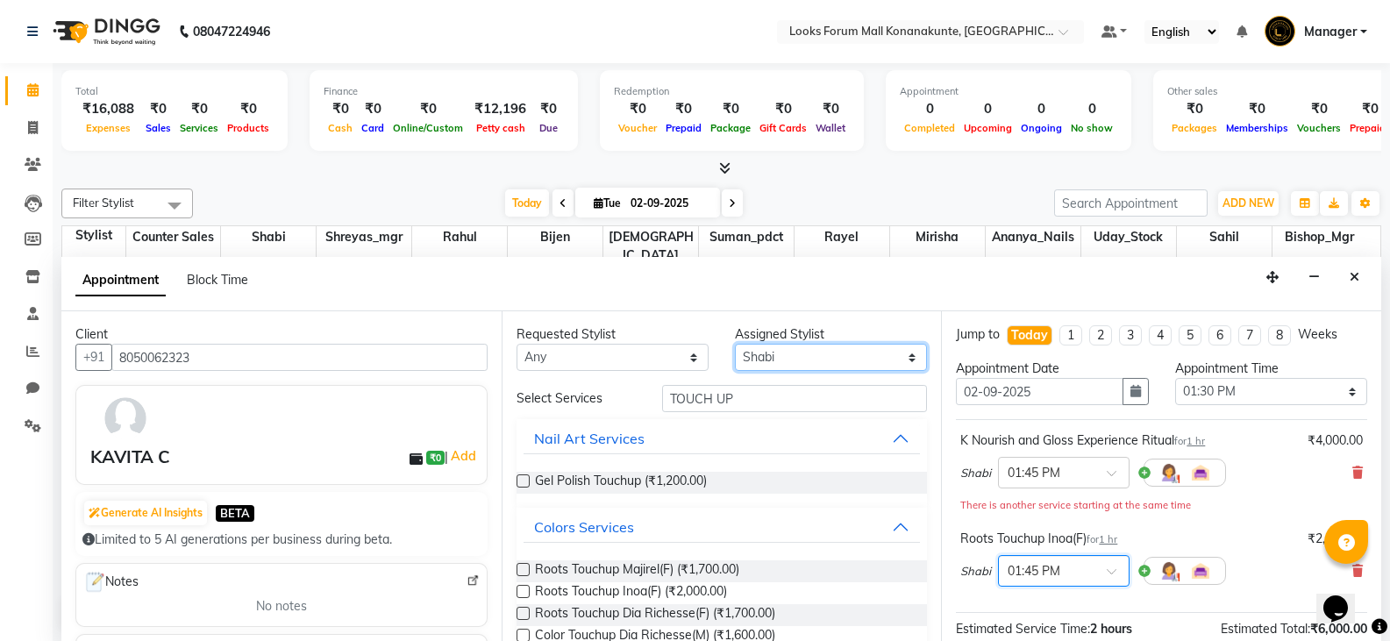
click at [808, 354] on select "Select Ananya_Nails [PERSON_NAME] Bijen Bishop_Mgr Counter Sales Mirisha [PERSO…" at bounding box center [831, 357] width 192 height 27
select select "90392"
click at [735, 344] on select "Select Ananya_Nails [PERSON_NAME] Bijen Bishop_Mgr Counter Sales Mirisha [PERSO…" at bounding box center [831, 357] width 192 height 27
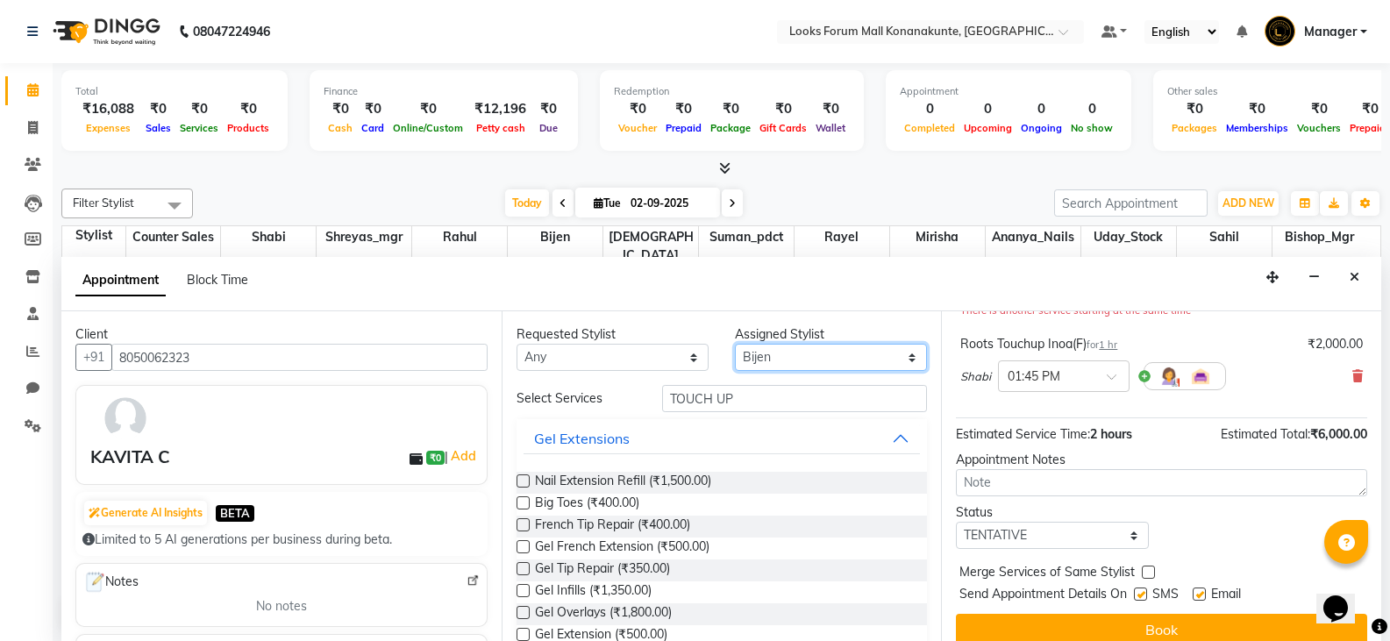
scroll to position [212, 0]
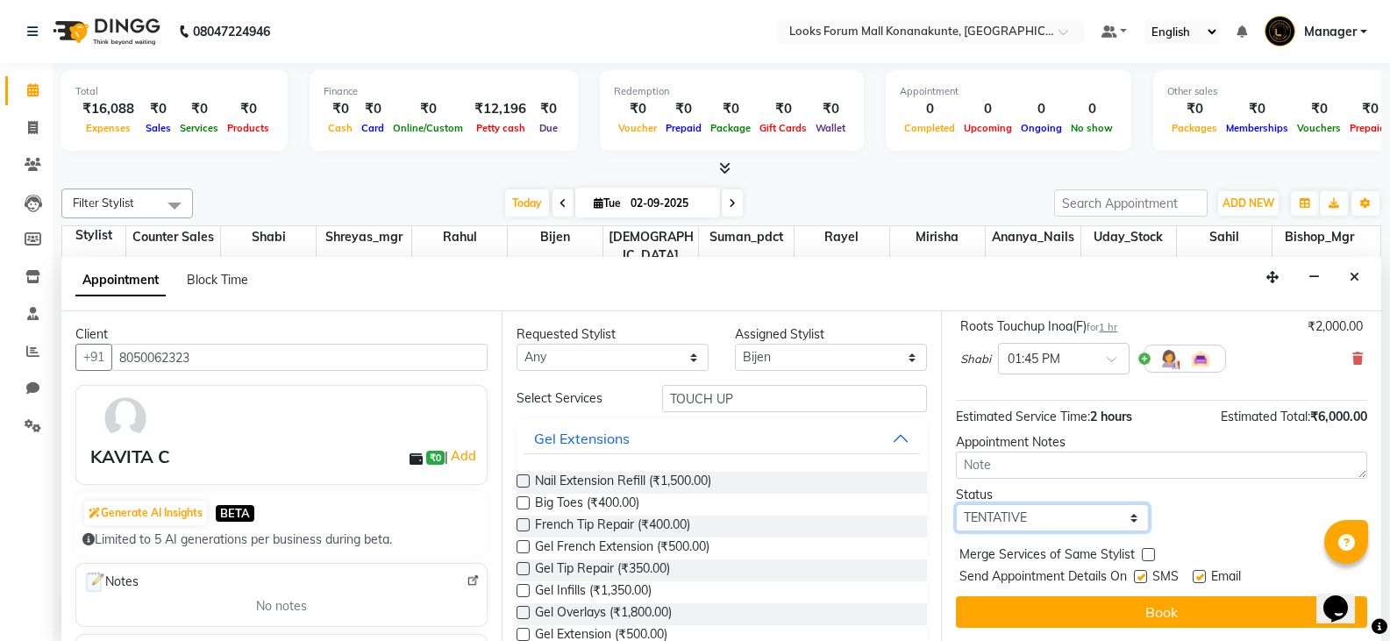
click at [1067, 522] on select "Select TENTATIVE CONFIRM CHECK-IN UPCOMING" at bounding box center [1052, 517] width 192 height 27
select select "confirm booking"
click at [956, 504] on select "Select TENTATIVE CONFIRM CHECK-IN UPCOMING" at bounding box center [1052, 517] width 192 height 27
click at [1093, 605] on button "Book" at bounding box center [1161, 612] width 411 height 32
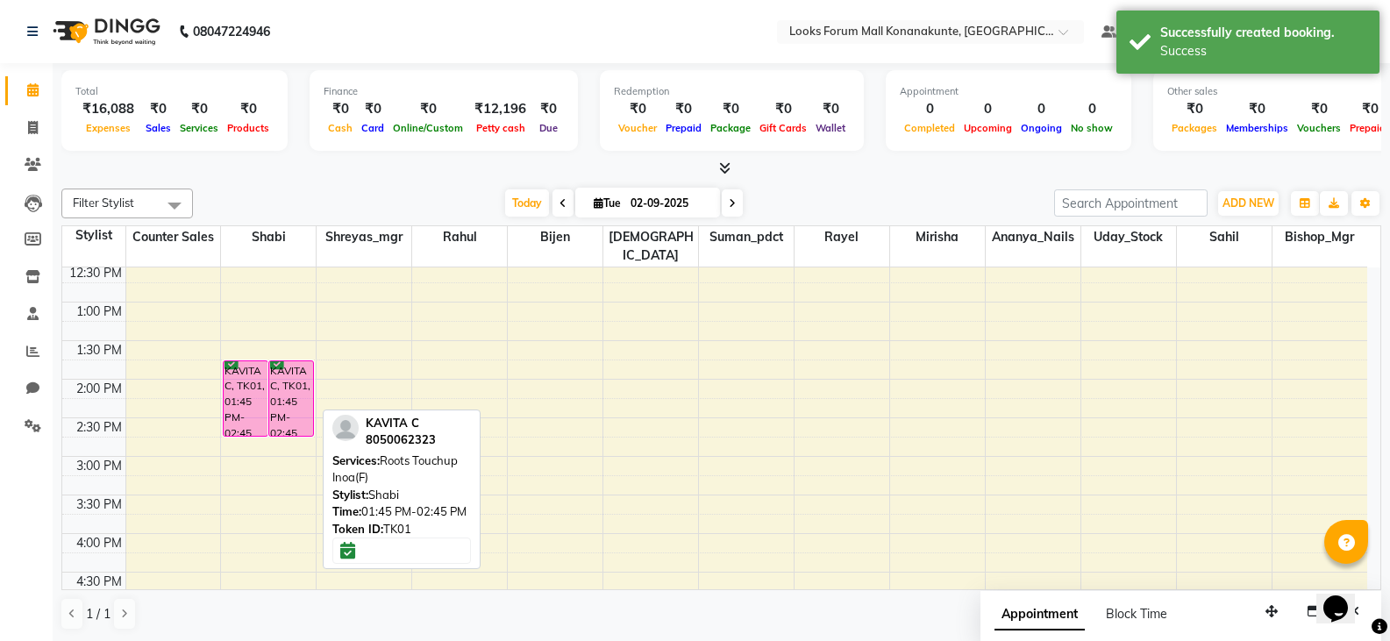
click at [301, 362] on div "KAVITA C, TK01, 01:45 PM-02:45 PM, Roots Touchup Inoa(F)" at bounding box center [291, 398] width 44 height 75
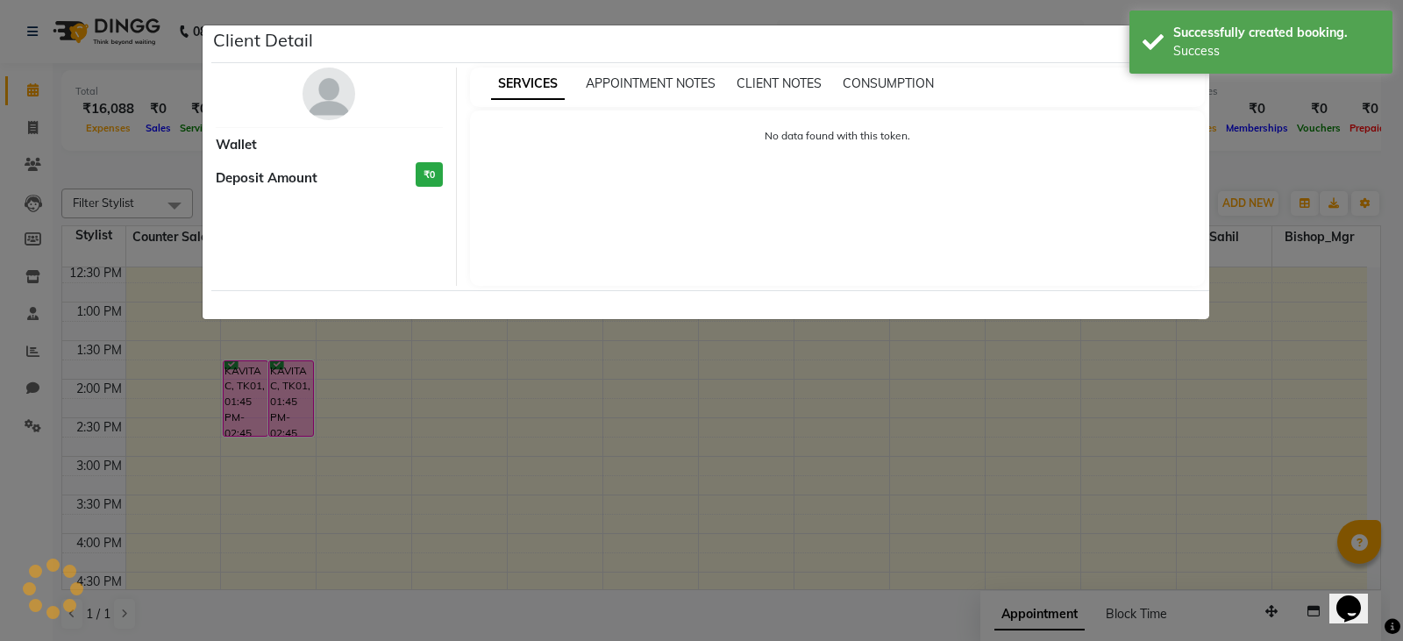
select select "6"
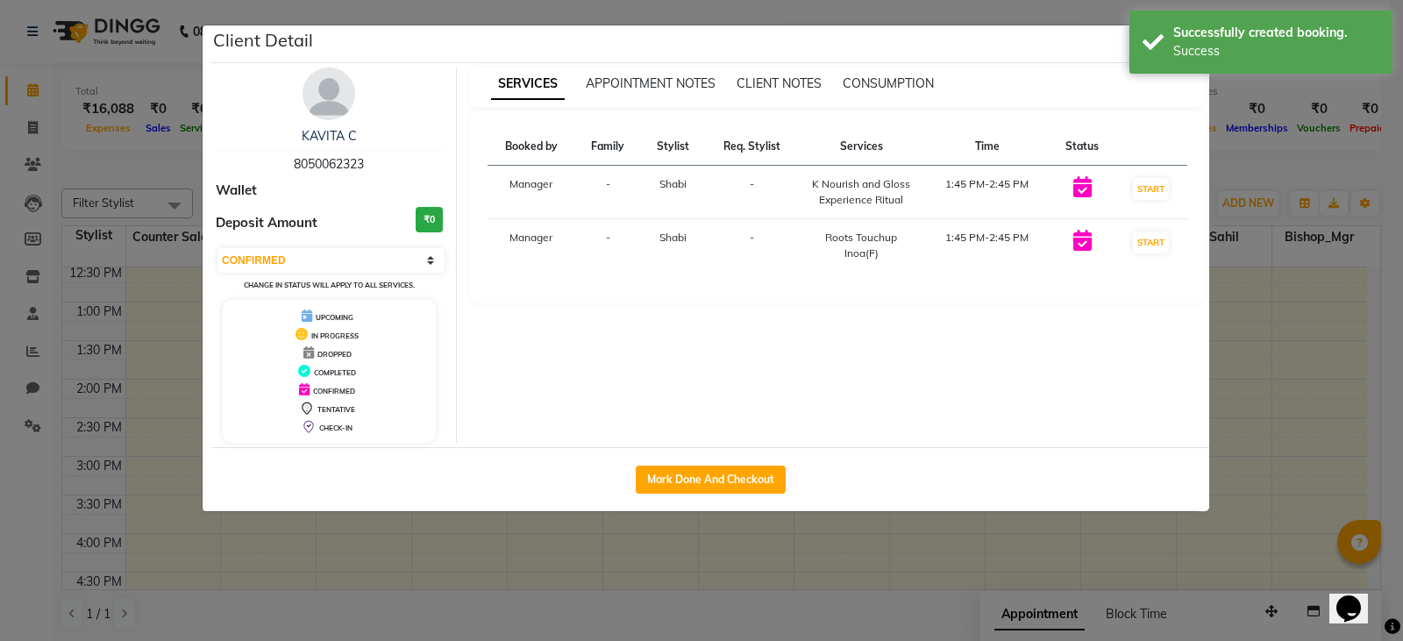
click at [670, 238] on span "Shabi" at bounding box center [673, 237] width 27 height 13
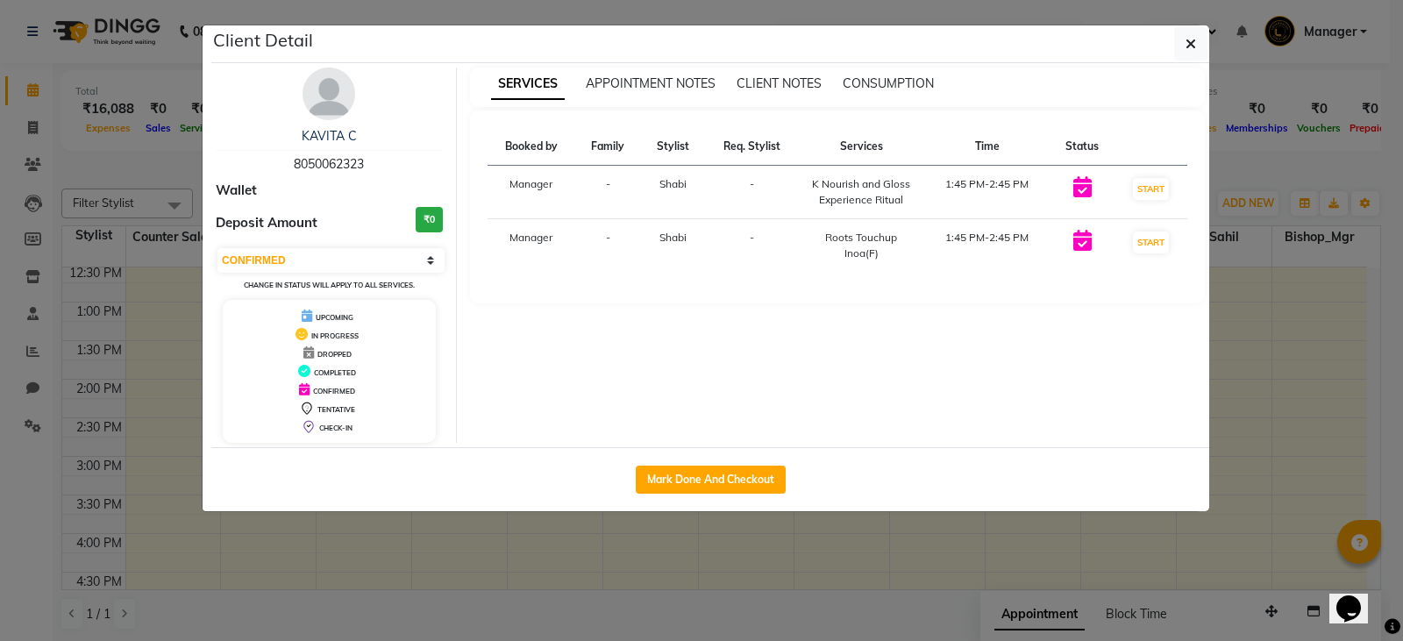
click at [679, 240] on span "Shabi" at bounding box center [673, 237] width 27 height 13
click at [1088, 246] on icon at bounding box center [1082, 240] width 18 height 21
click at [1088, 247] on icon at bounding box center [1082, 240] width 18 height 21
click at [685, 89] on span "APPOINTMENT NOTES" at bounding box center [651, 83] width 130 height 16
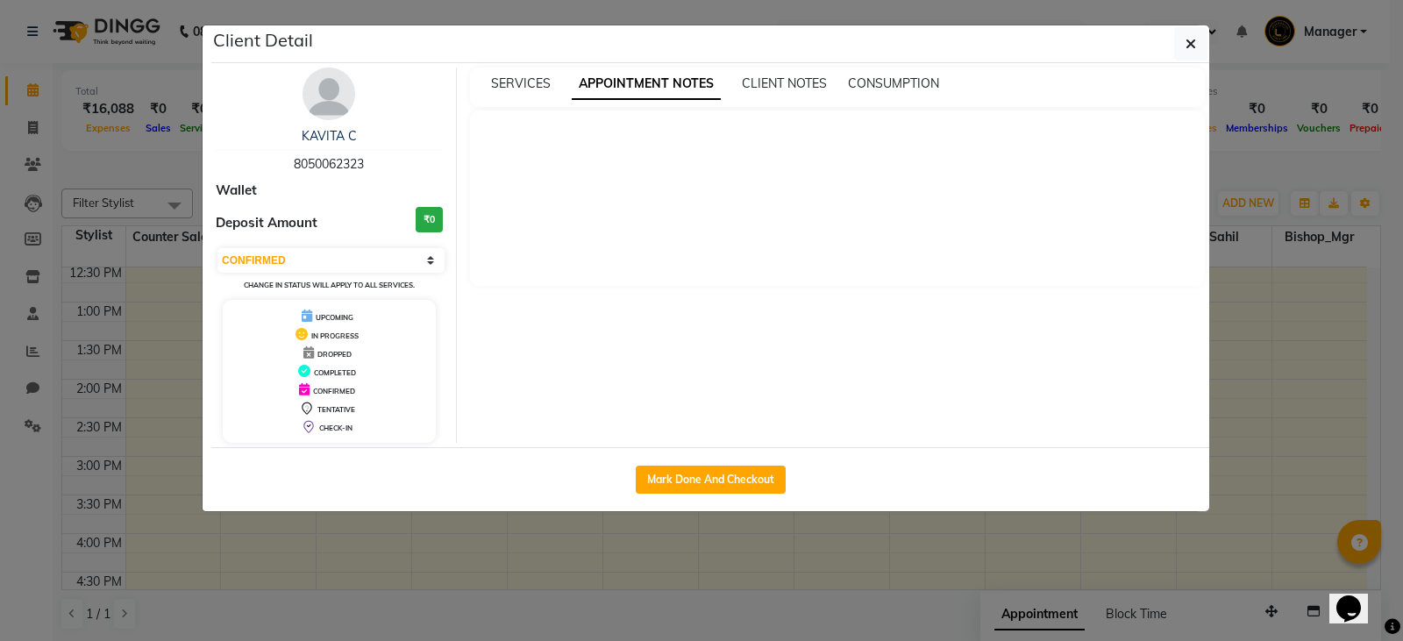
click at [884, 96] on div "SERVICES APPOINTMENT NOTES CLIENT NOTES CONSUMPTION" at bounding box center [838, 87] width 736 height 39
click at [883, 92] on div "CONSUMPTION" at bounding box center [893, 84] width 91 height 18
click at [502, 88] on span "SERVICES" at bounding box center [521, 83] width 60 height 16
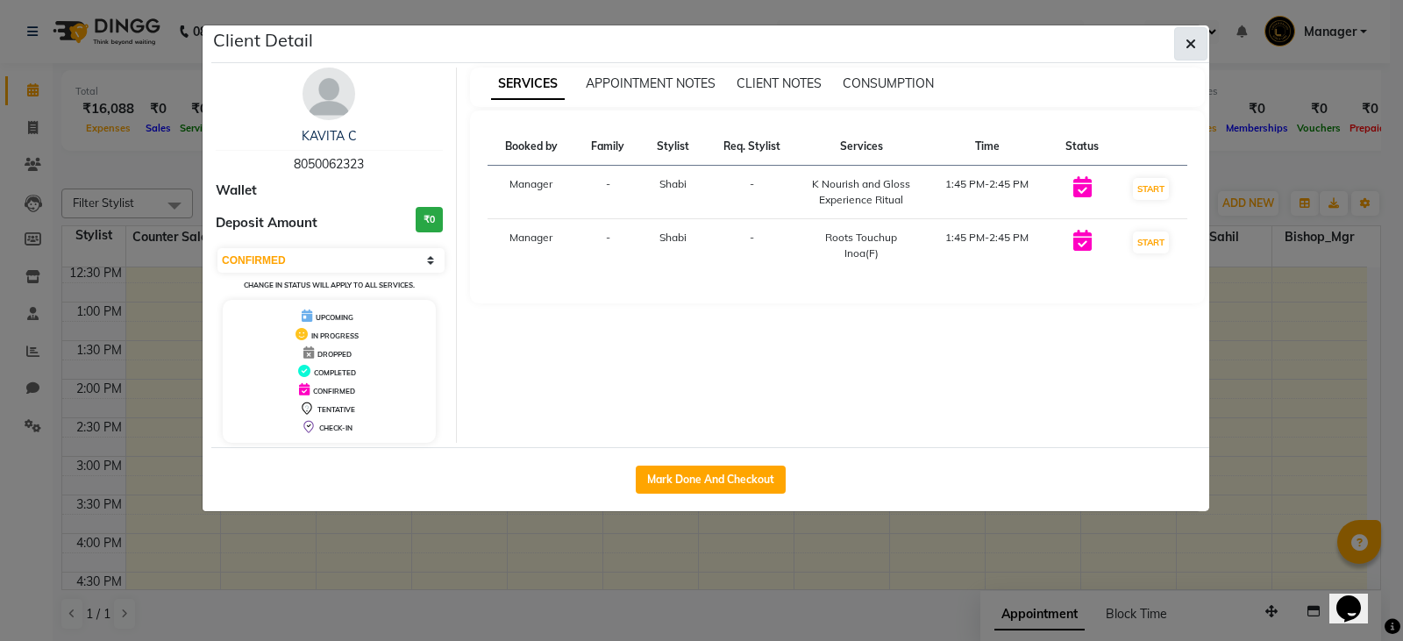
click at [1192, 46] on icon "button" at bounding box center [1191, 44] width 11 height 14
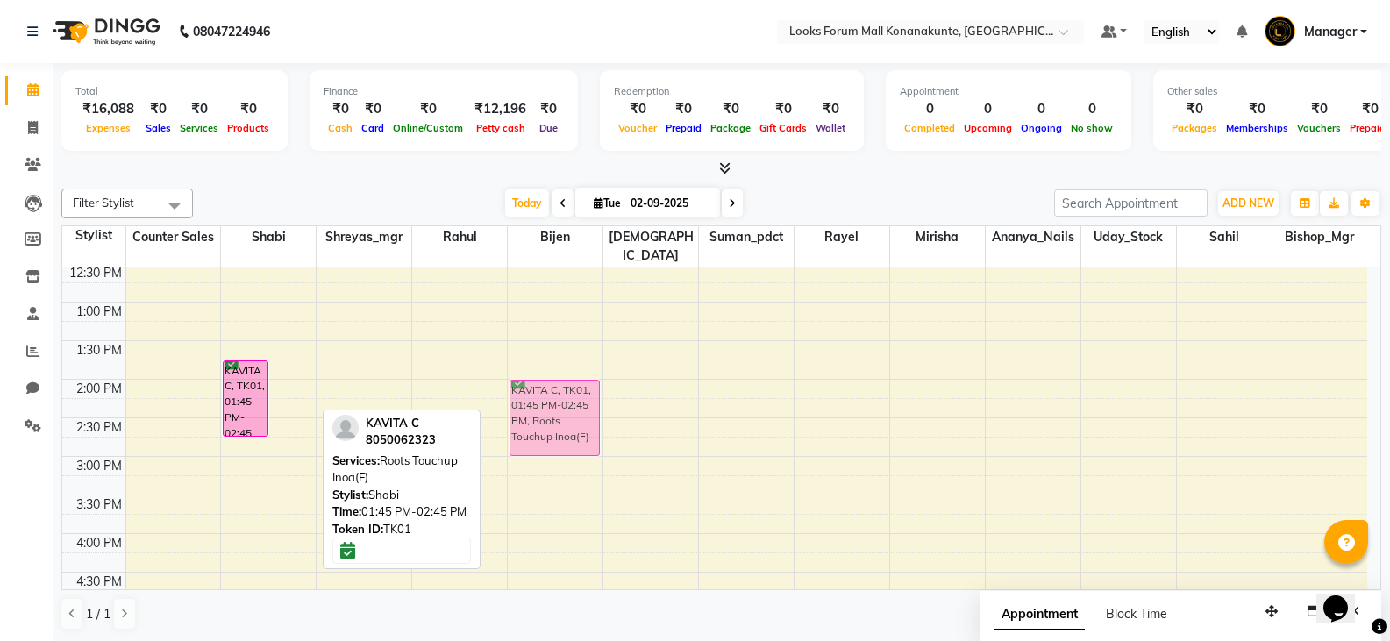
drag, startPoint x: 289, startPoint y: 357, endPoint x: 508, endPoint y: 384, distance: 220.1
click at [512, 384] on tr "KAVITA C, TK01, 01:45 PM-02:45 PM, [PERSON_NAME] and Gloss Experience Ritual KA…" at bounding box center [714, 418] width 1305 height 1002
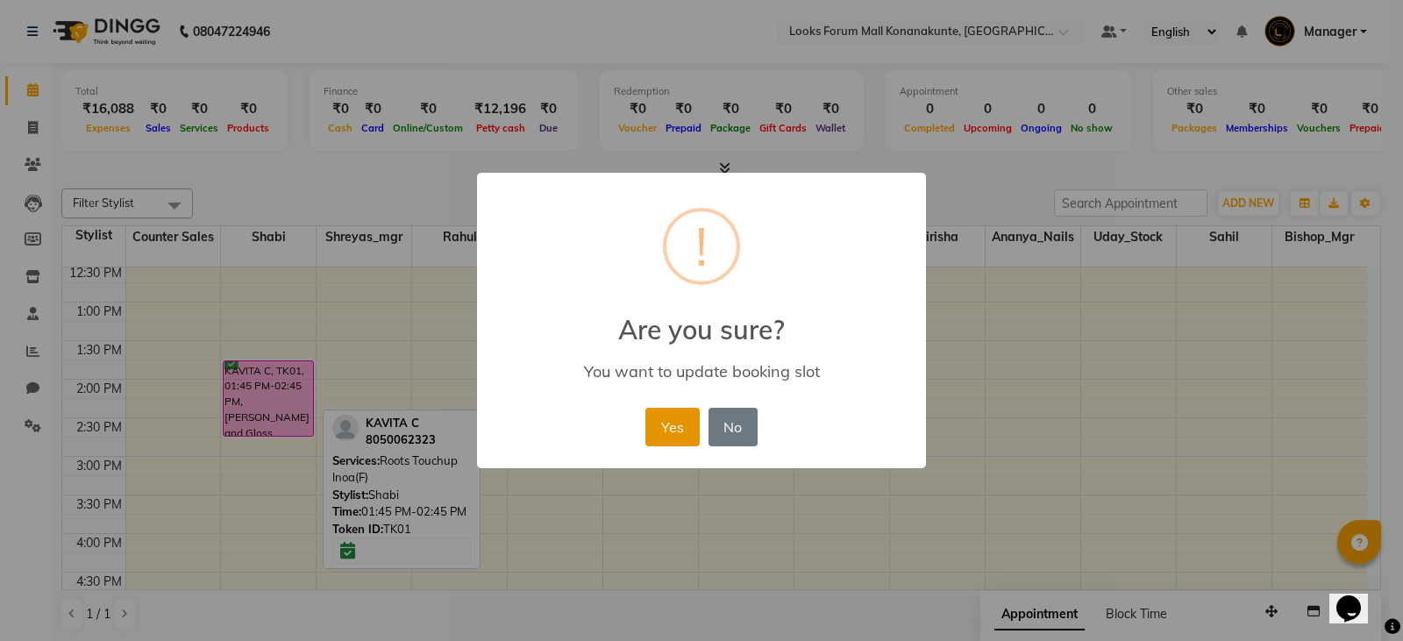
click at [668, 420] on button "Yes" at bounding box center [672, 427] width 53 height 39
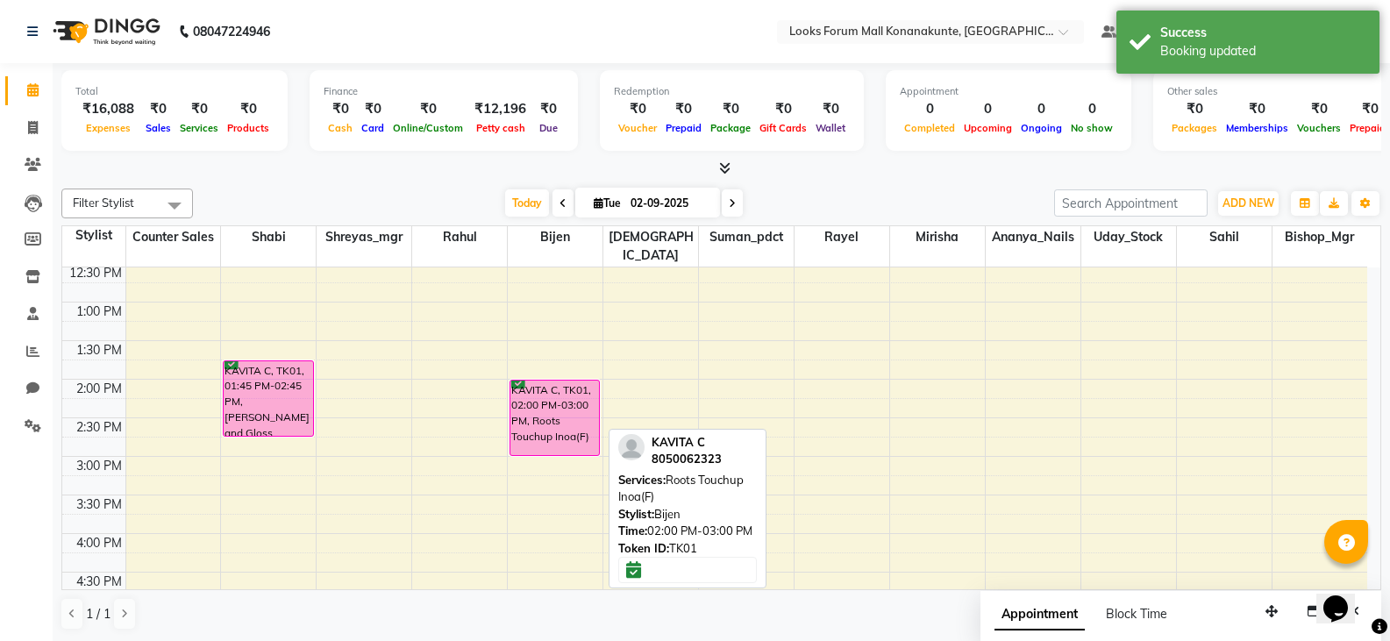
click at [554, 385] on div "KAVITA C, TK01, 02:00 PM-03:00 PM, Roots Touchup Inoa(F)" at bounding box center [554, 418] width 89 height 75
drag, startPoint x: 554, startPoint y: 385, endPoint x: 554, endPoint y: 363, distance: 21.9
click at [554, 363] on div "KAVITA C, TK01, 02:00 PM-03:00 PM, Roots Touchup Inoa(F) KAVITA C, TK01, 02:00 …" at bounding box center [555, 418] width 95 height 1002
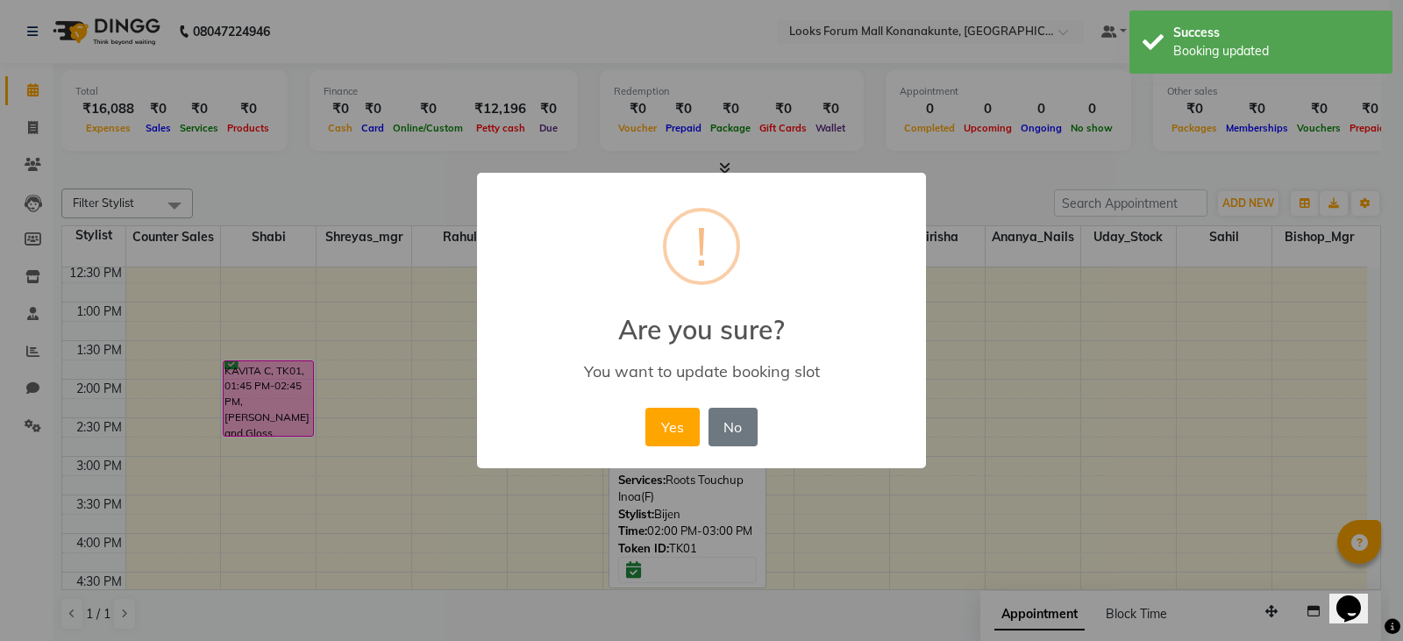
drag, startPoint x: 657, startPoint y: 417, endPoint x: 681, endPoint y: 413, distance: 24.1
click at [659, 417] on button "Yes" at bounding box center [672, 427] width 53 height 39
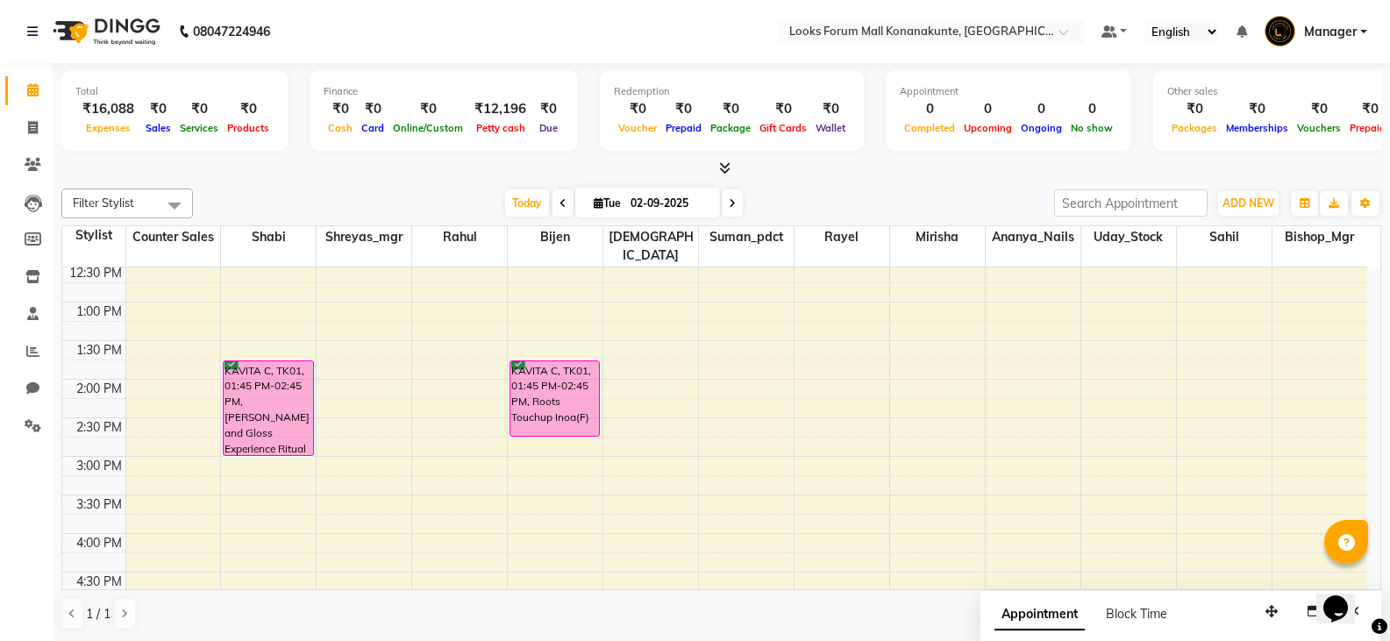
drag, startPoint x: 282, startPoint y: 418, endPoint x: 291, endPoint y: 426, distance: 12.5
click at [291, 426] on div "KAVITA C, TK01, 01:45 PM-02:45 PM, [PERSON_NAME] and Gloss Experience Ritual KA…" at bounding box center [268, 418] width 95 height 1002
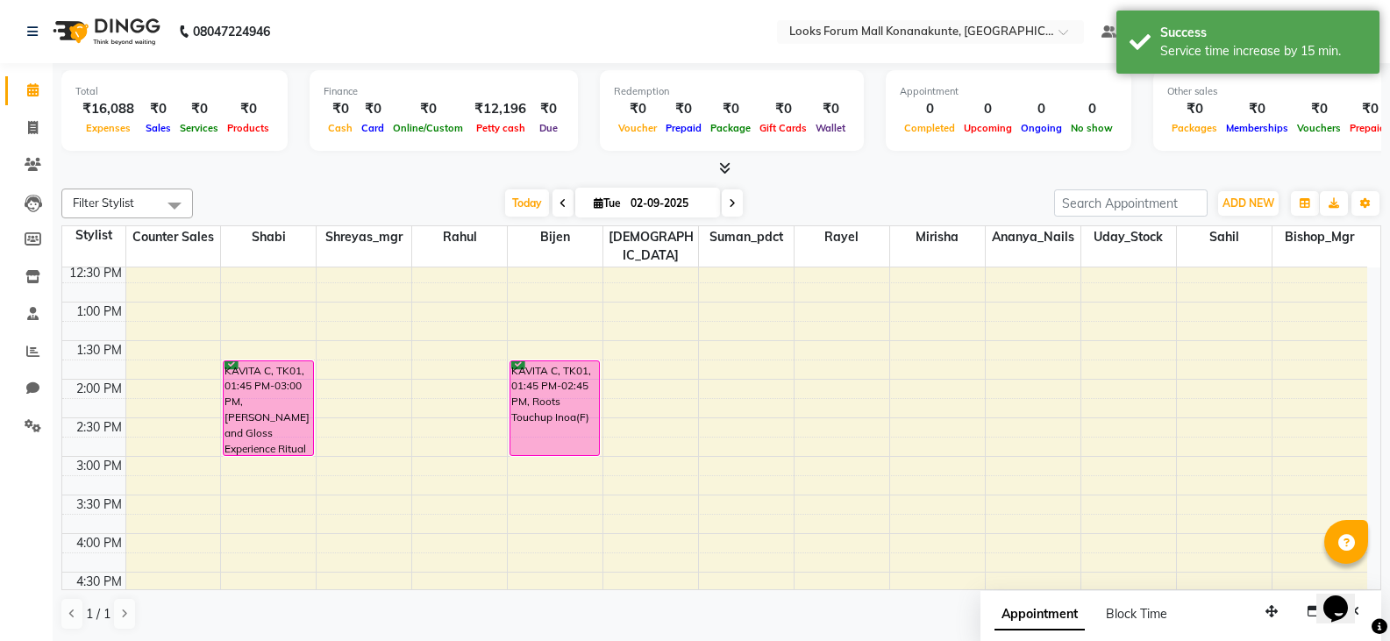
drag, startPoint x: 555, startPoint y: 417, endPoint x: 555, endPoint y: 432, distance: 15.8
click at [555, 432] on div "KAVITA C, TK01, 01:45 PM-02:45 PM, Roots Touchup Inoa(F) KAVITA C, TK01, 01:45 …" at bounding box center [555, 418] width 95 height 1002
